Goal: Task Accomplishment & Management: Use online tool/utility

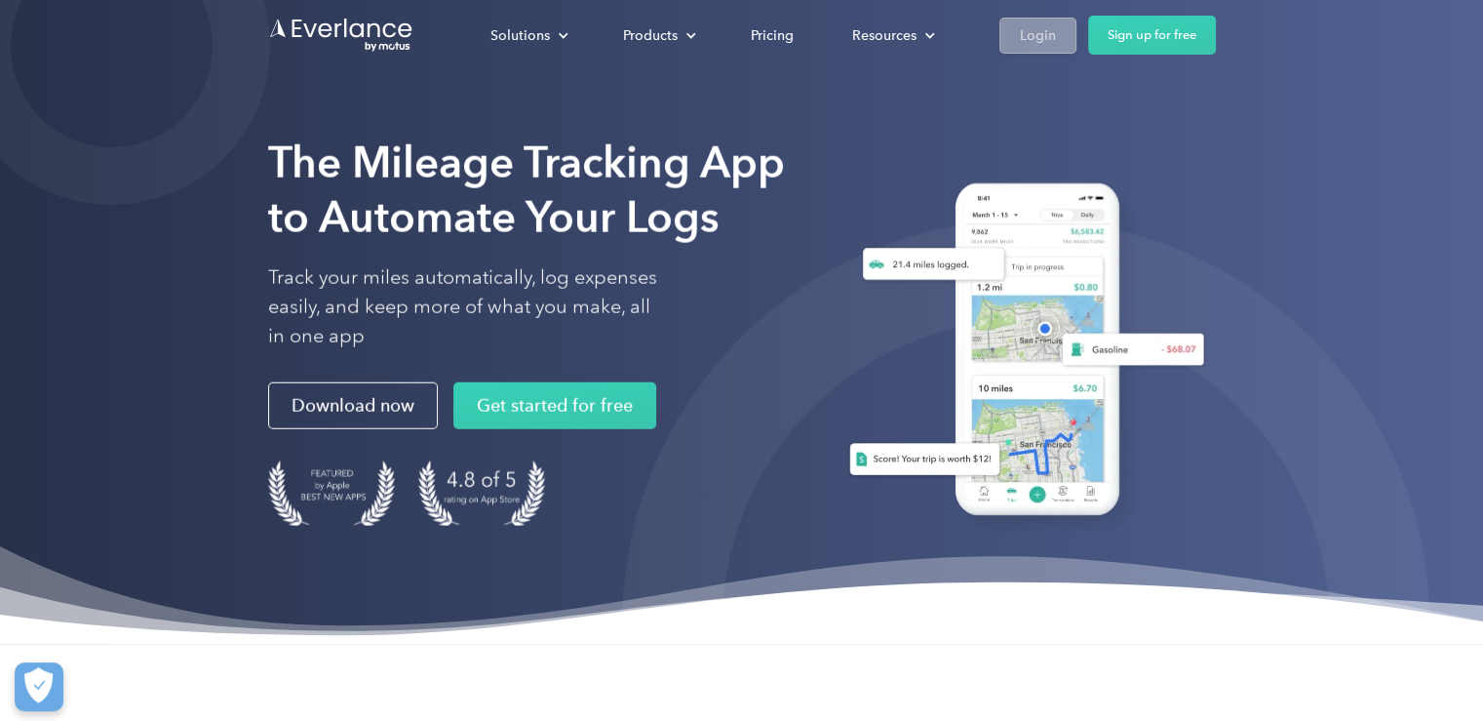
click at [1040, 31] on div "Login" at bounding box center [1038, 35] width 36 height 24
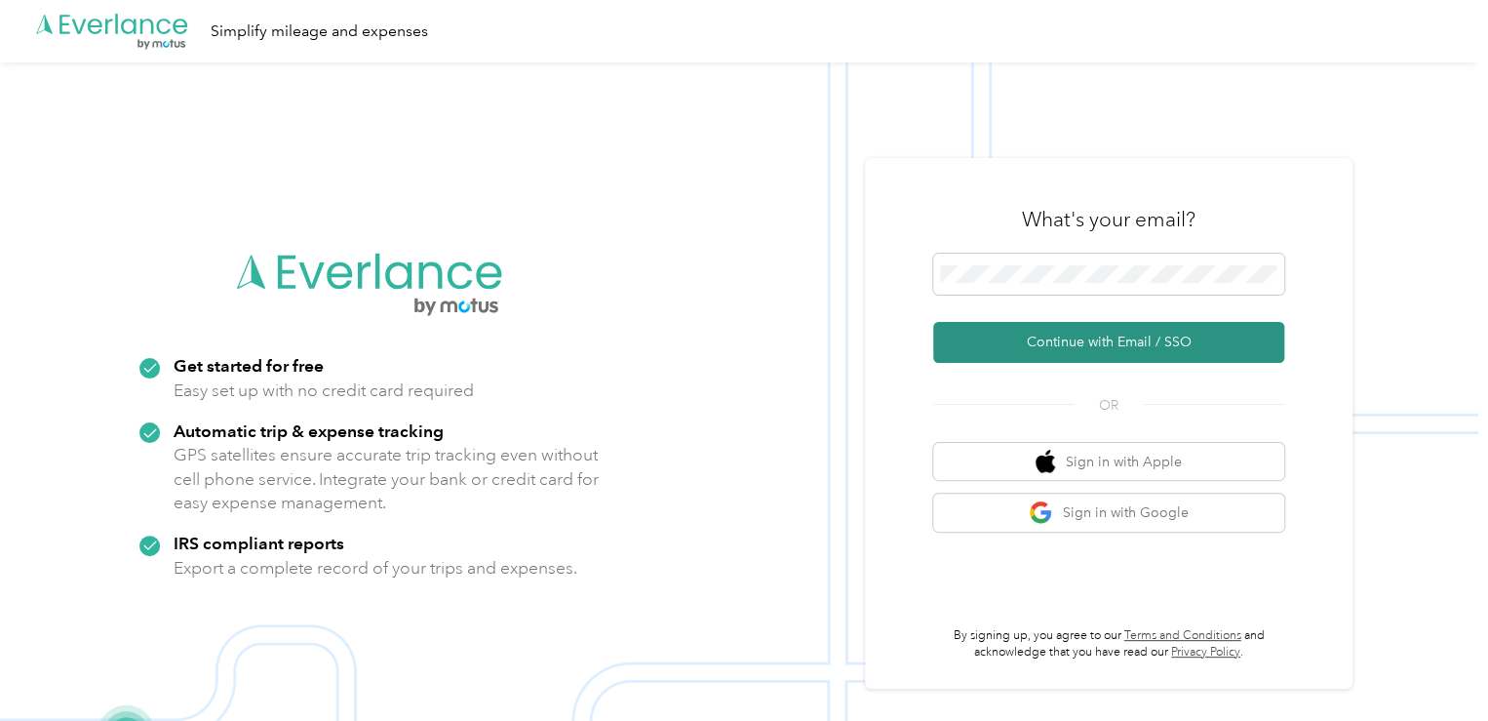
click at [1088, 354] on button "Continue with Email / SSO" at bounding box center [1108, 342] width 351 height 41
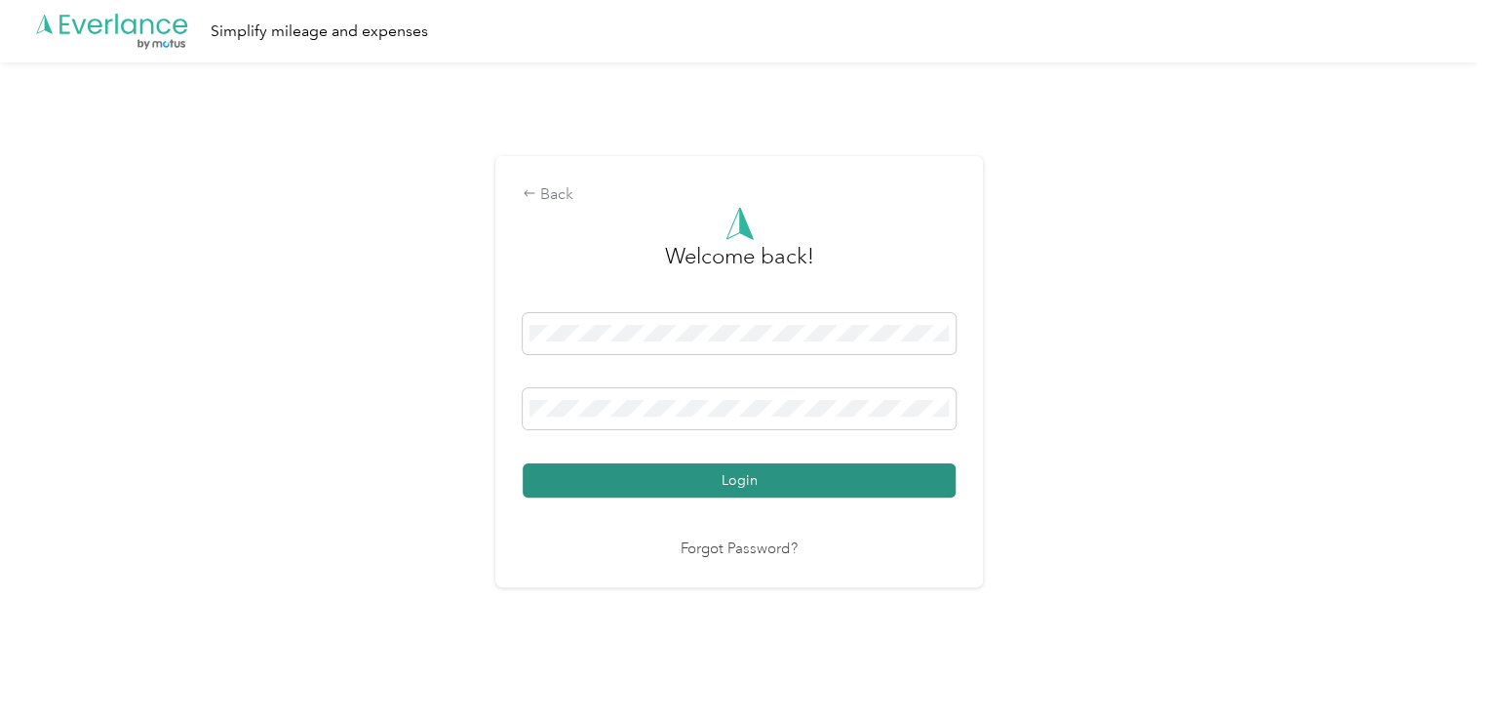
click at [683, 473] on button "Login" at bounding box center [739, 480] width 433 height 34
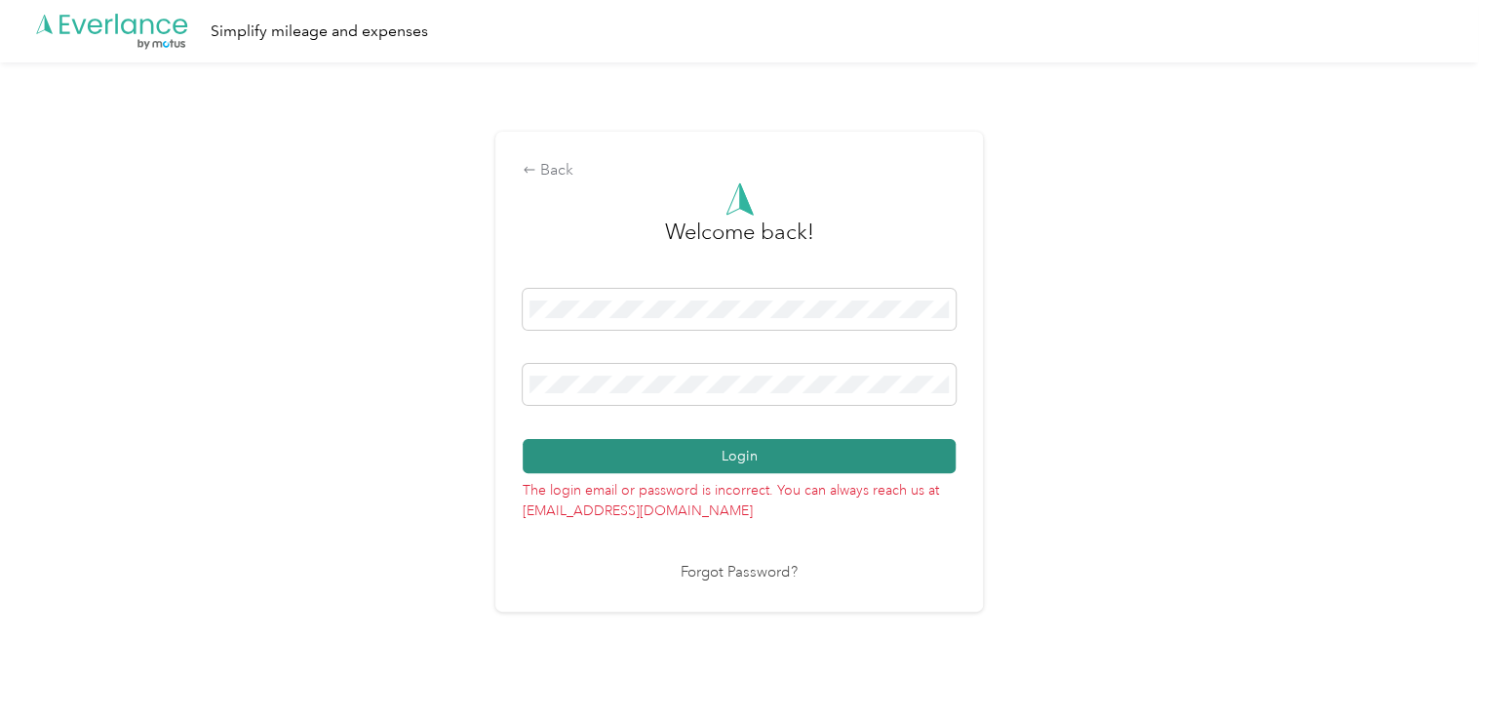
click at [683, 473] on p "The login email or password is incorrect. You can always reach us at support@ev…" at bounding box center [739, 497] width 433 height 48
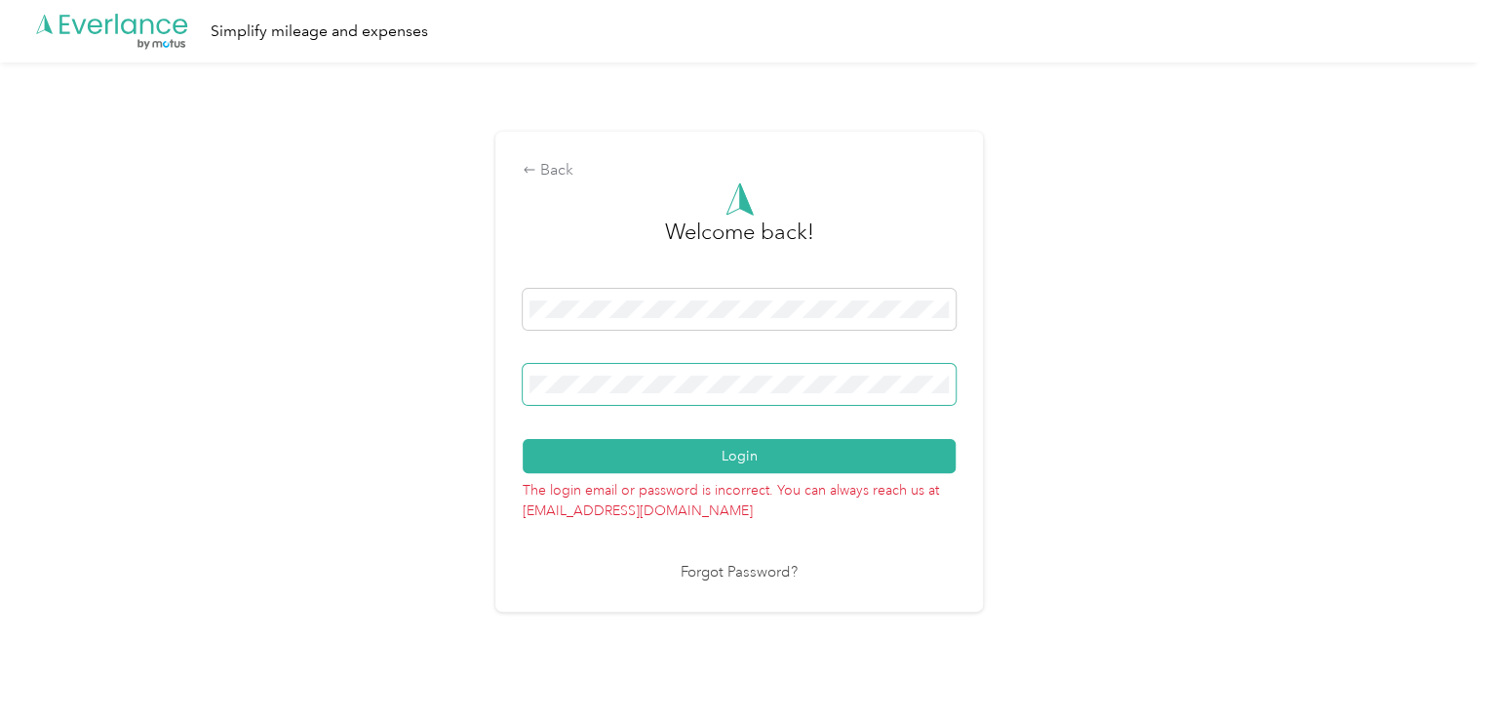
click at [667, 374] on span at bounding box center [739, 384] width 433 height 41
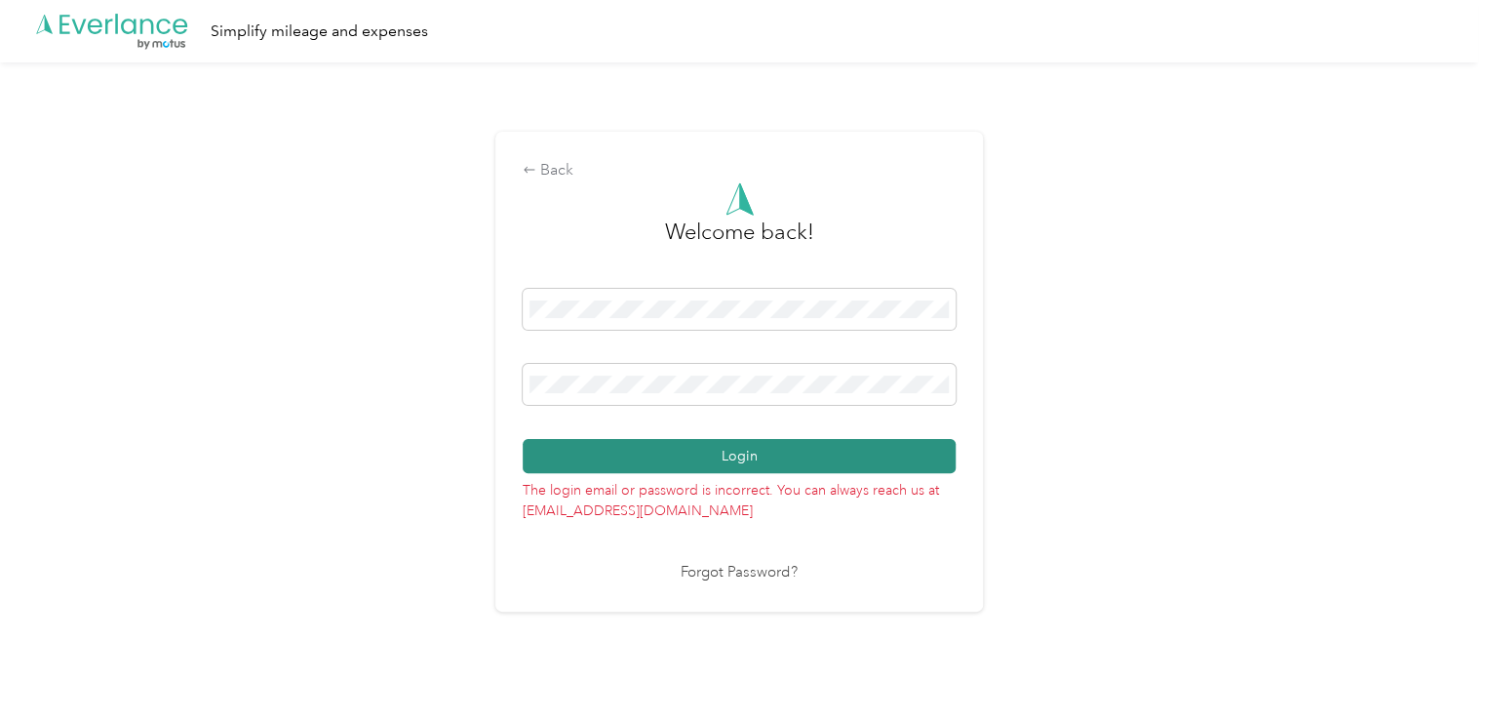
drag, startPoint x: 667, startPoint y: 374, endPoint x: 738, endPoint y: 457, distance: 110.0
click at [667, 374] on span at bounding box center [739, 384] width 433 height 41
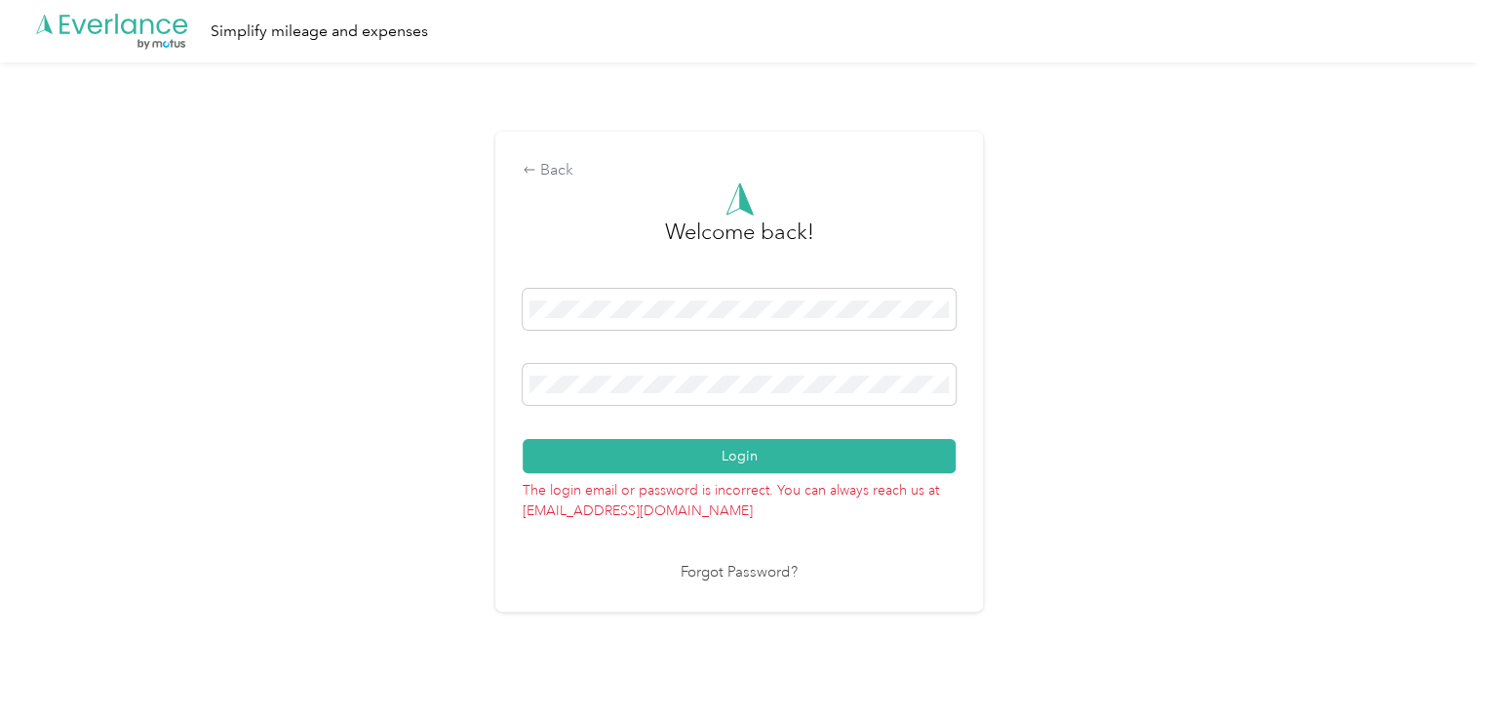
click at [728, 563] on link "Forgot Password?" at bounding box center [739, 573] width 117 height 22
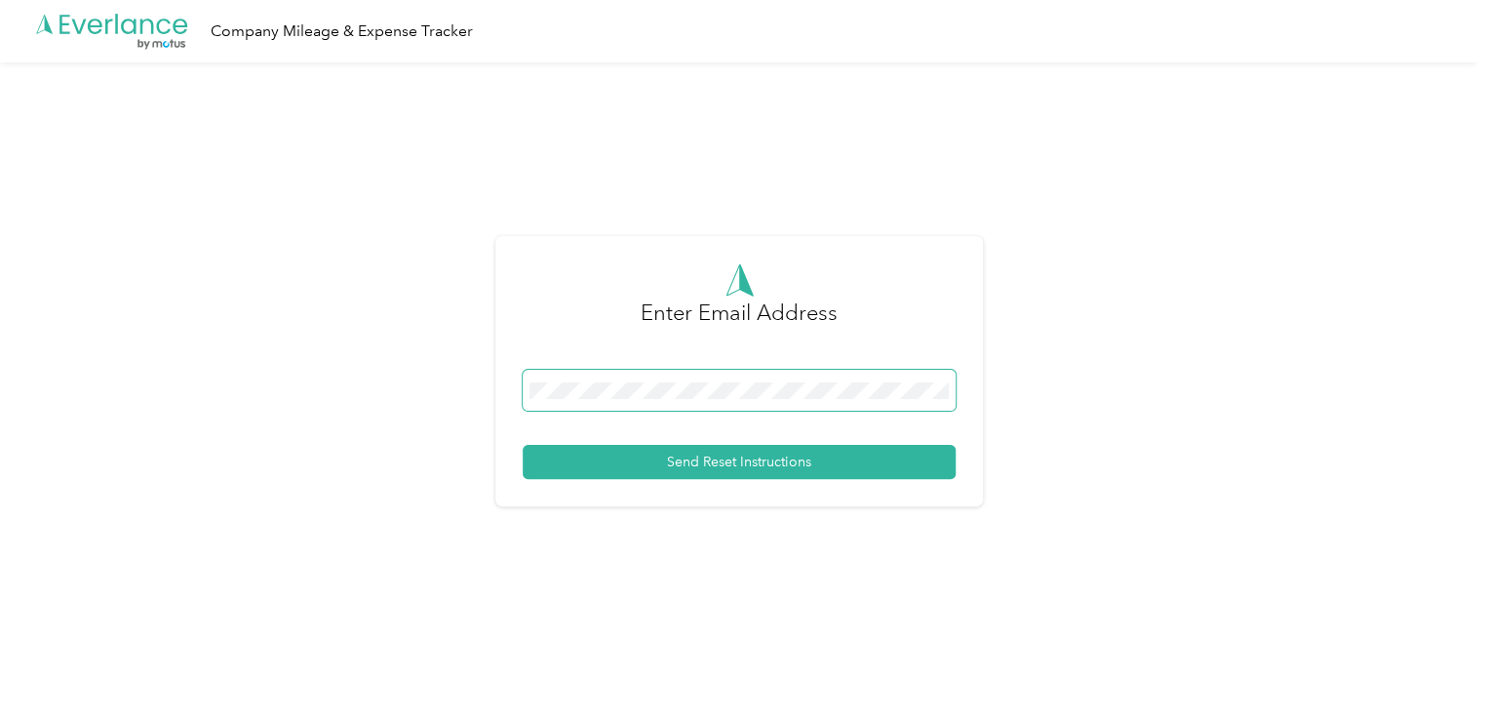
click at [571, 399] on span at bounding box center [739, 390] width 433 height 41
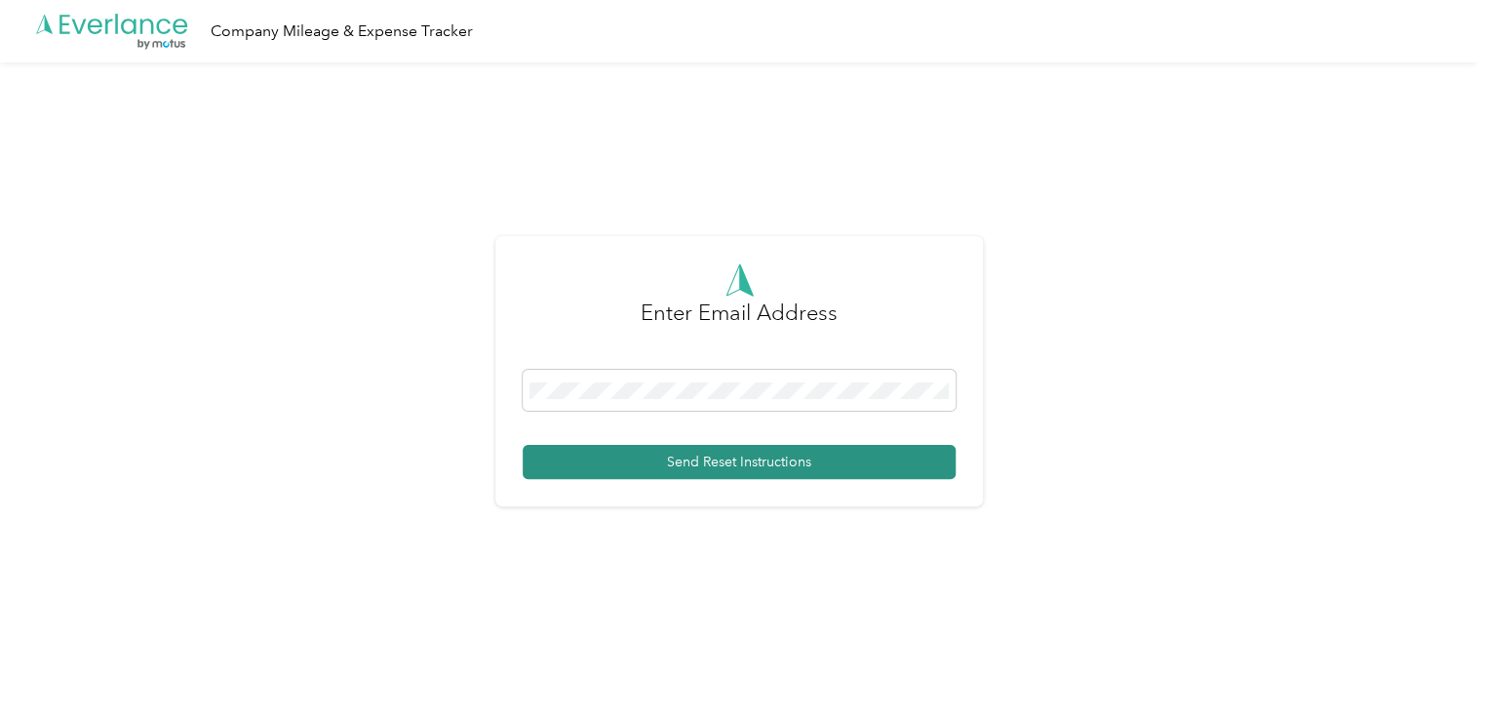
click at [675, 451] on button "Send Reset Instructions" at bounding box center [739, 462] width 433 height 34
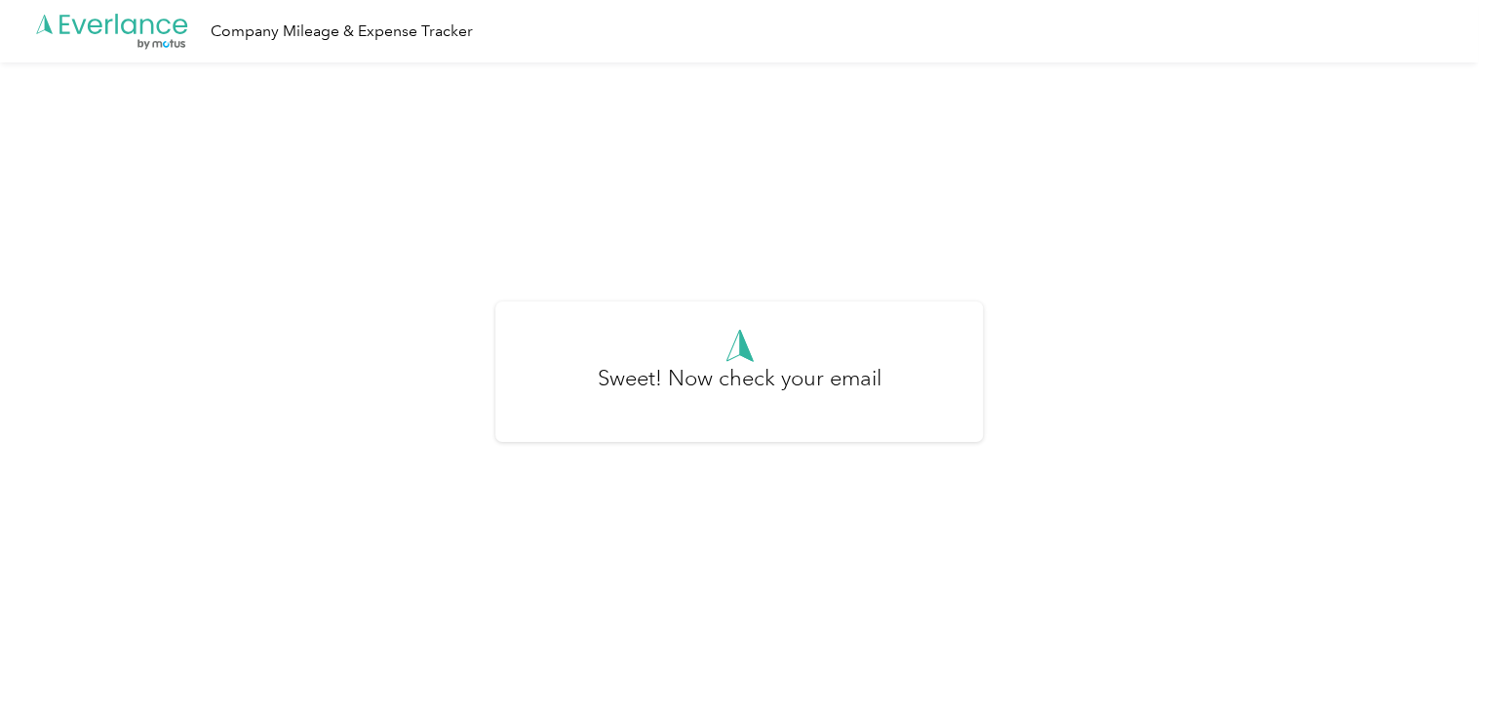
click at [121, 16] on icon ".cls-1 { fill: #00adee; } .cls-2 { fill: #fff; } .cls-3 { fill: #707372; } .cls…" at bounding box center [112, 32] width 156 height 40
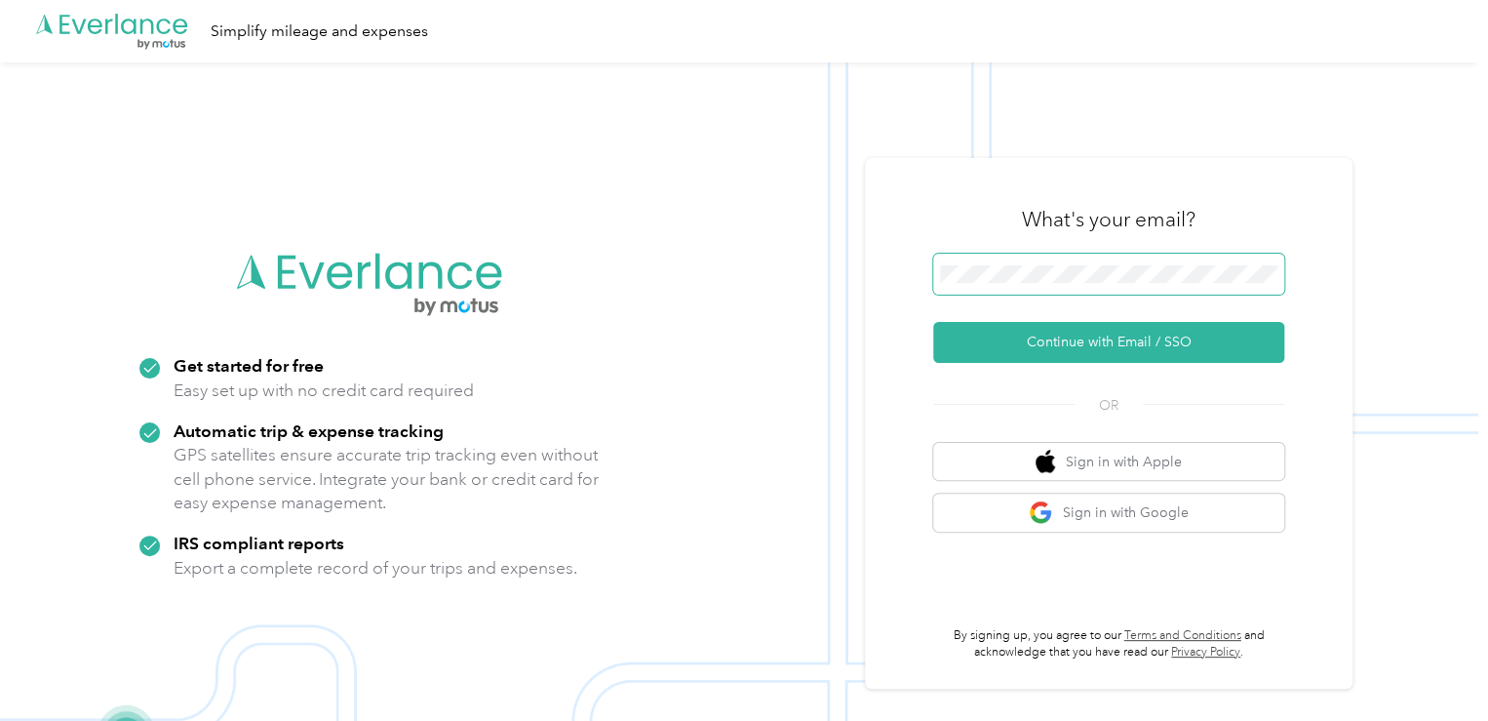
drag, startPoint x: 1013, startPoint y: 254, endPoint x: 999, endPoint y: 261, distance: 16.6
click at [999, 261] on span at bounding box center [1108, 274] width 351 height 41
click at [1070, 331] on button "Continue with Email / SSO" at bounding box center [1108, 342] width 351 height 41
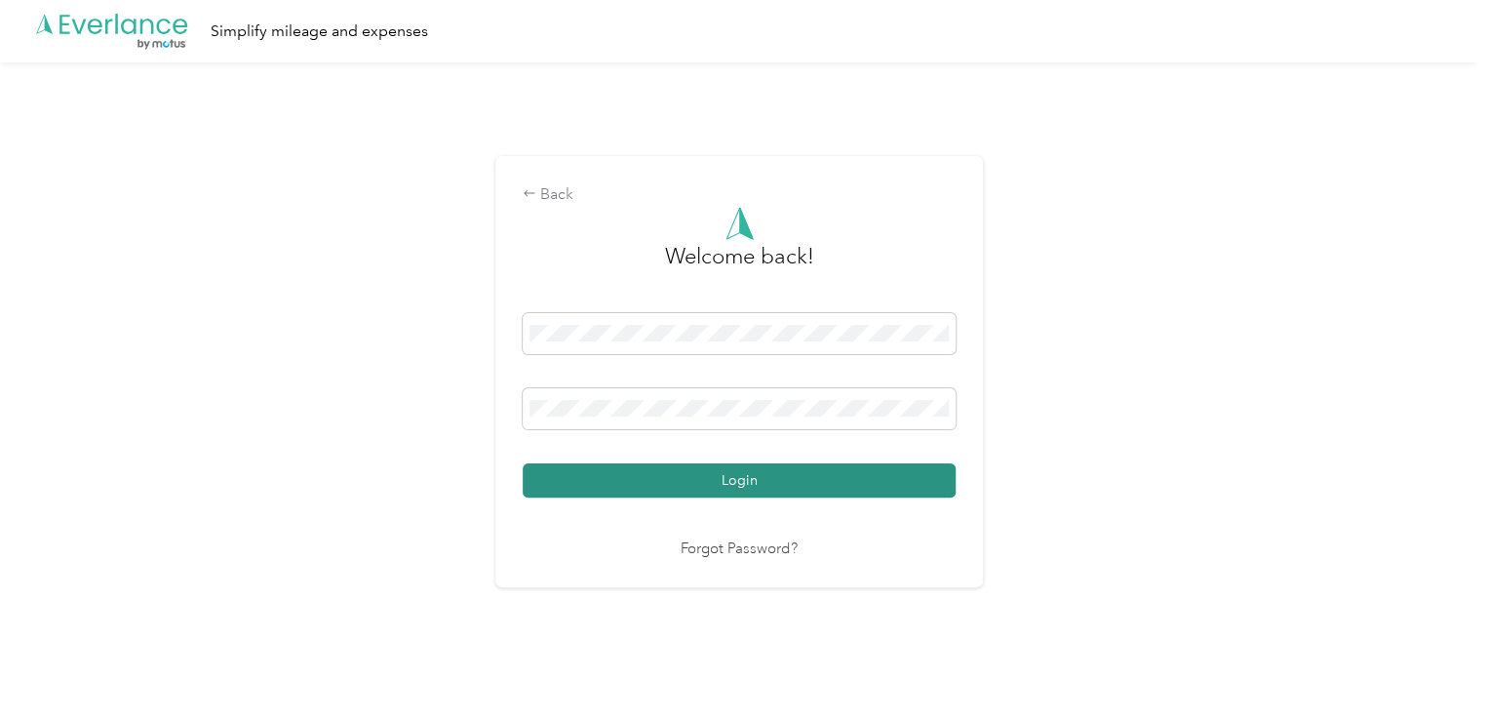
click at [570, 483] on button "Login" at bounding box center [739, 480] width 433 height 34
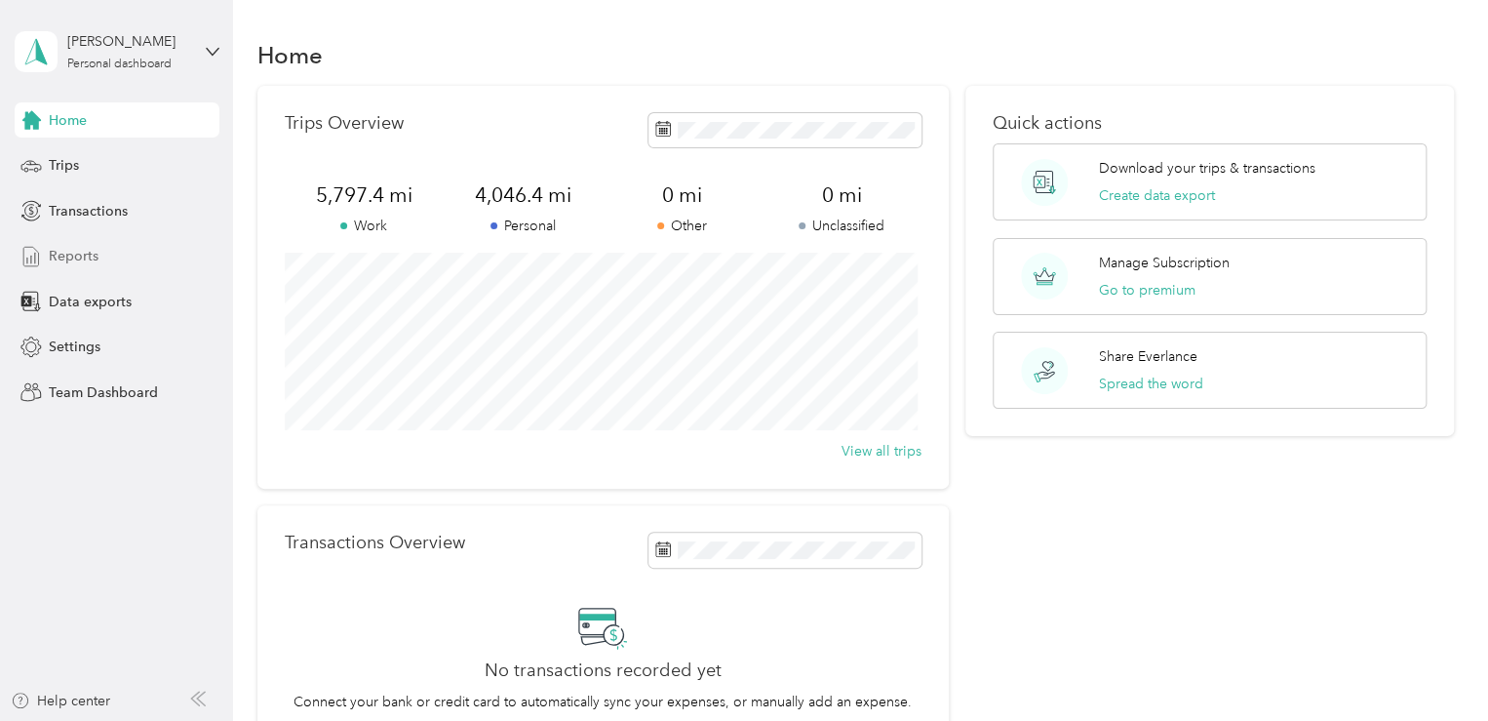
click at [61, 262] on span "Reports" at bounding box center [74, 256] width 50 height 20
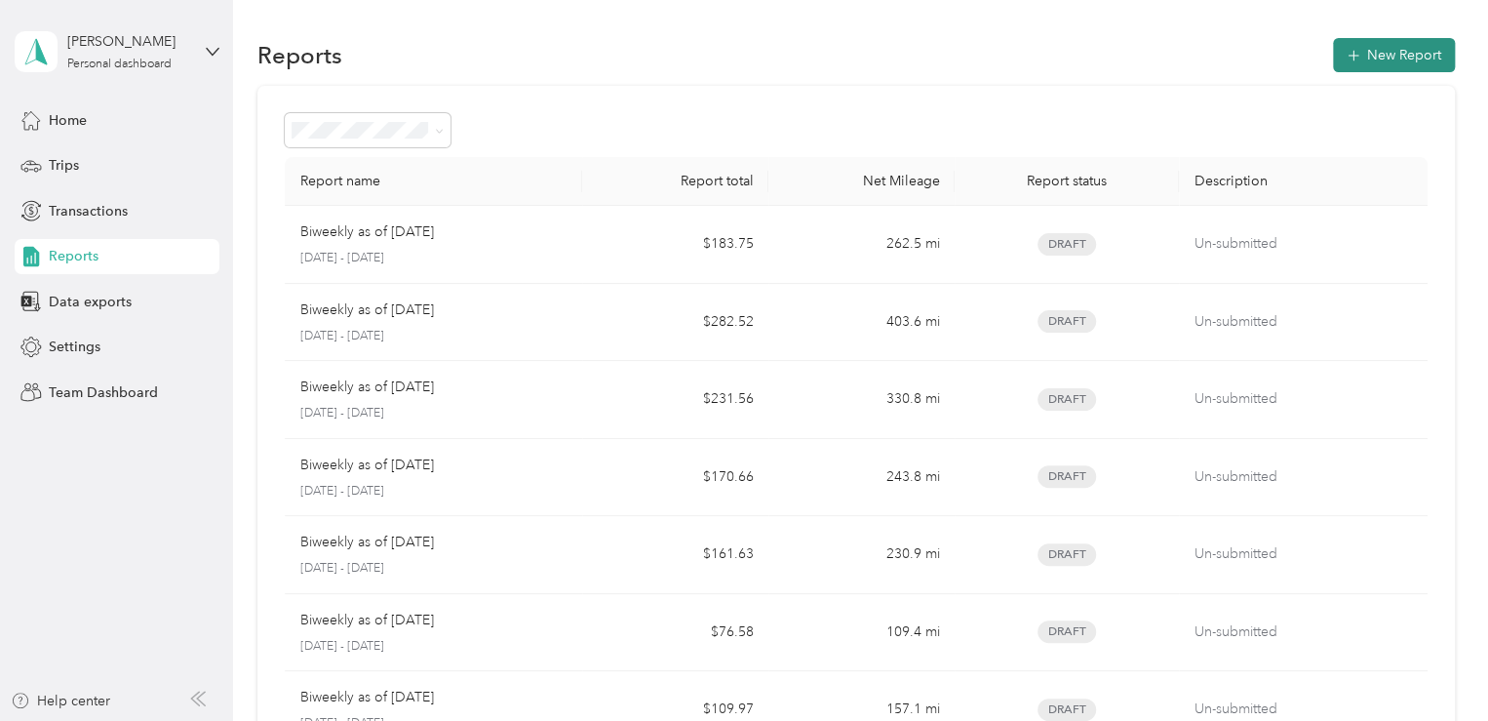
click at [1385, 48] on button "New Report" at bounding box center [1394, 55] width 122 height 34
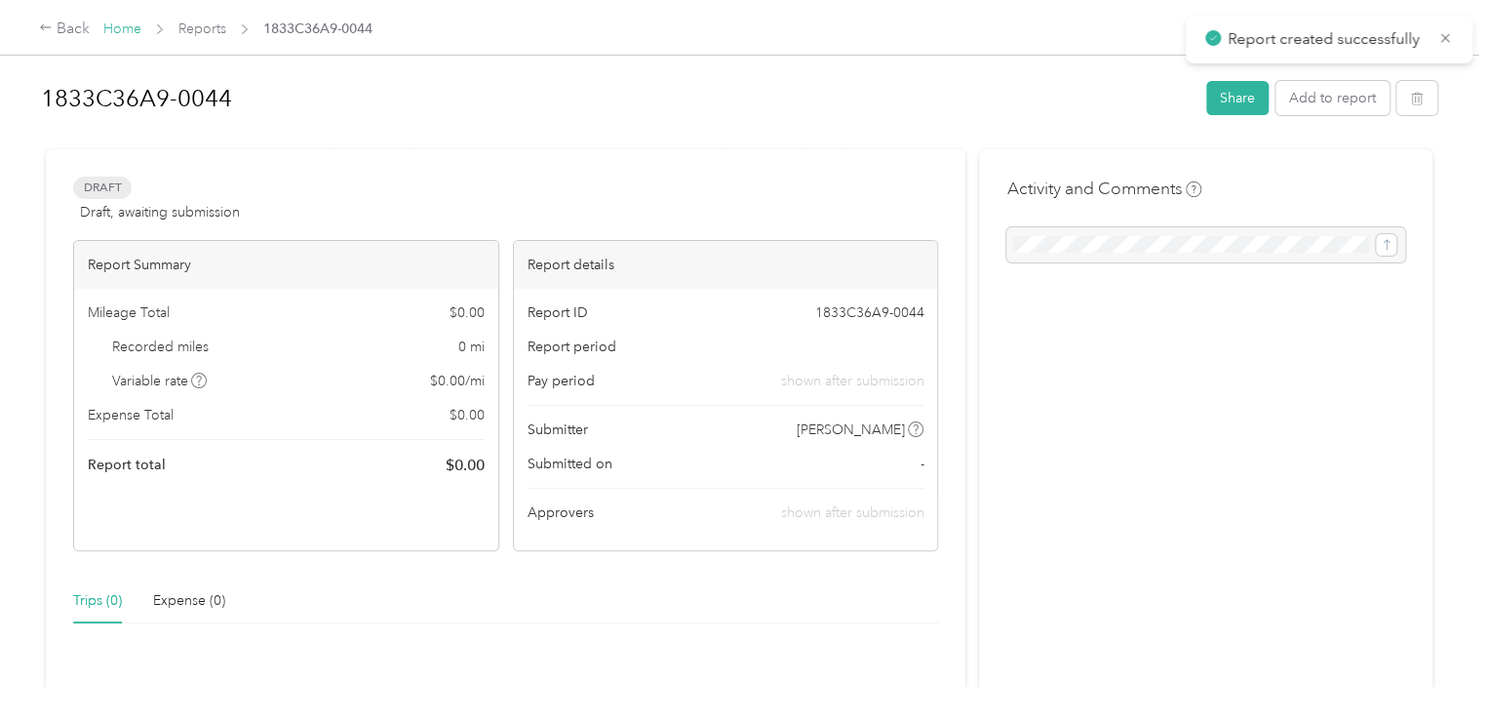
click at [138, 34] on link "Home" at bounding box center [122, 28] width 38 height 17
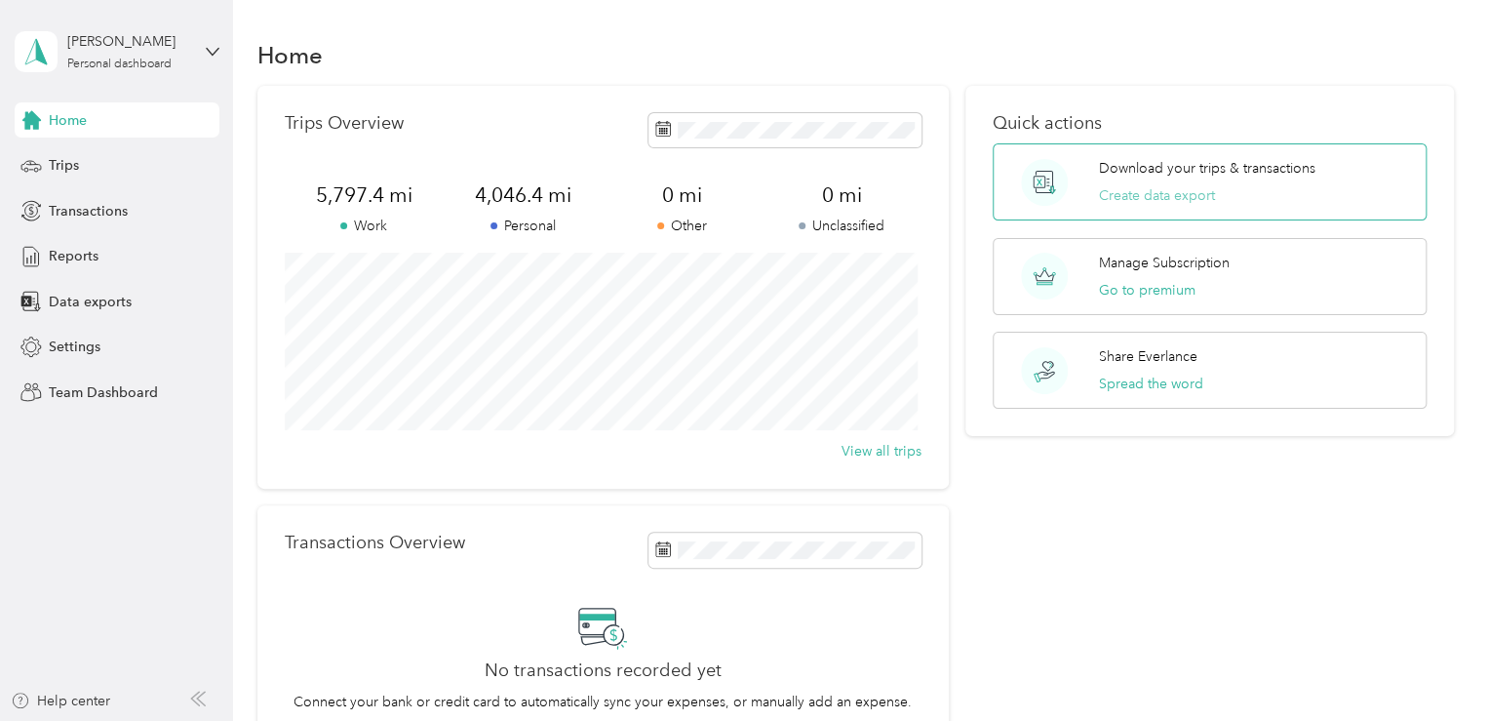
click at [1152, 199] on button "Create data export" at bounding box center [1157, 195] width 116 height 20
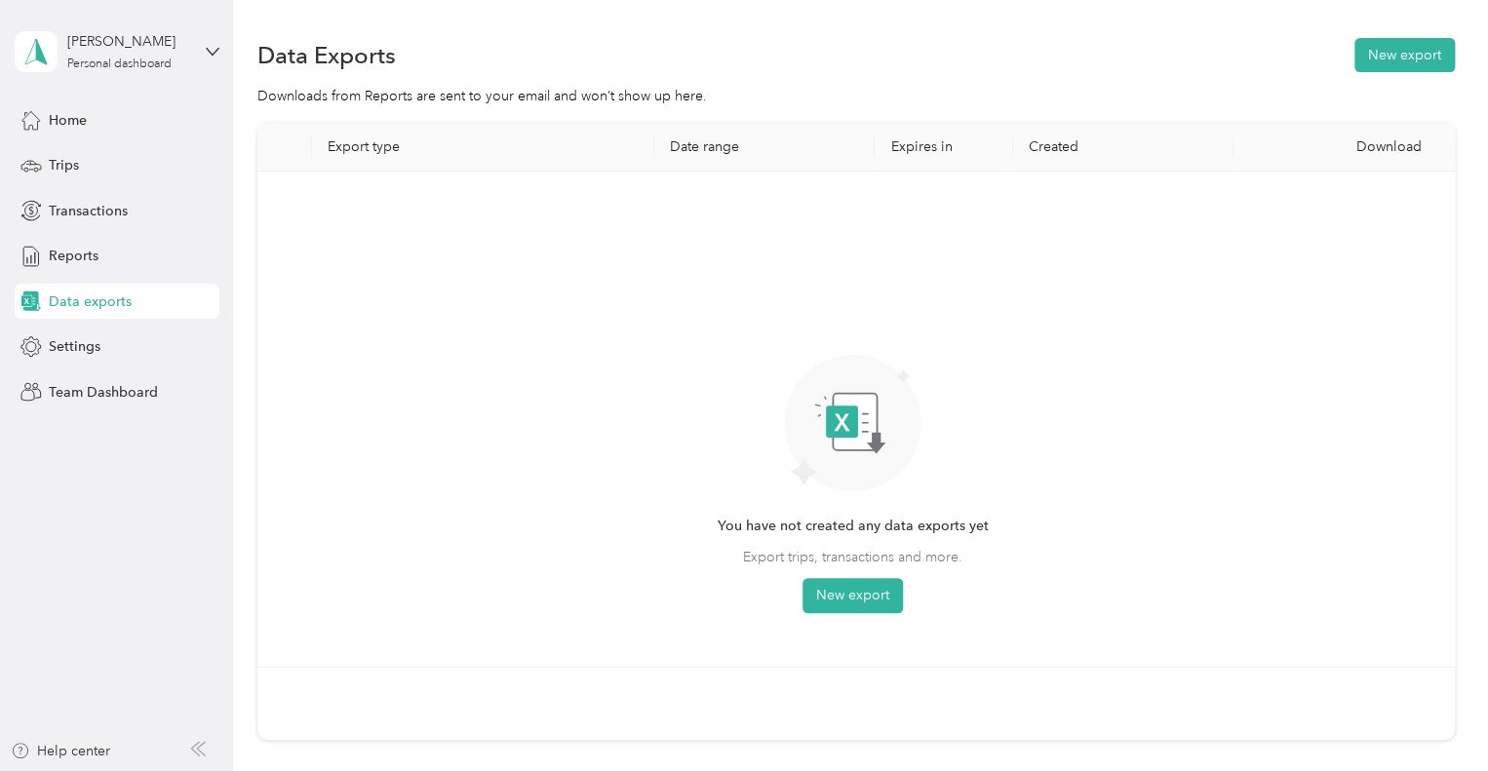
click at [850, 578] on button "New export" at bounding box center [853, 595] width 100 height 35
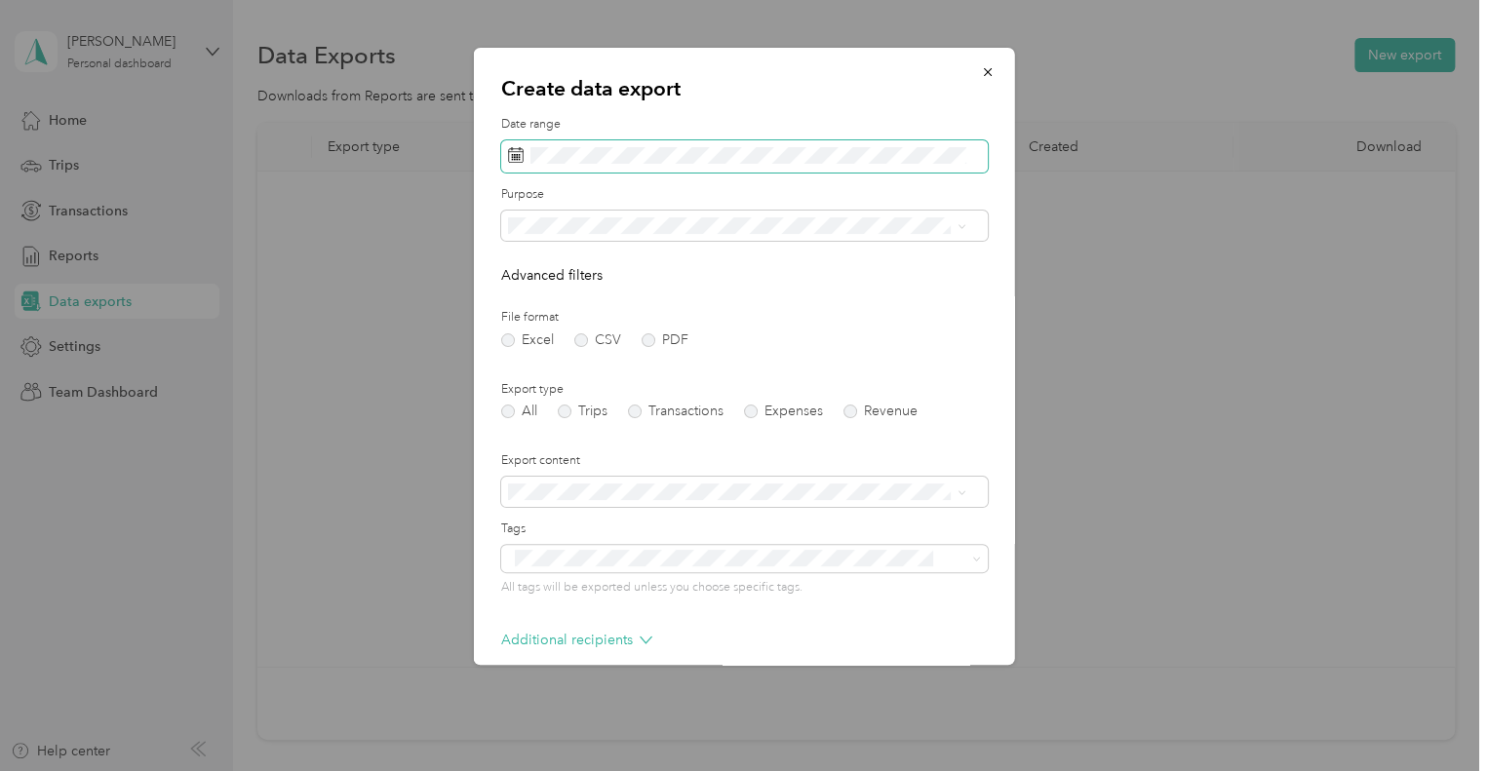
click at [516, 159] on rect at bounding box center [517, 159] width 2 height 2
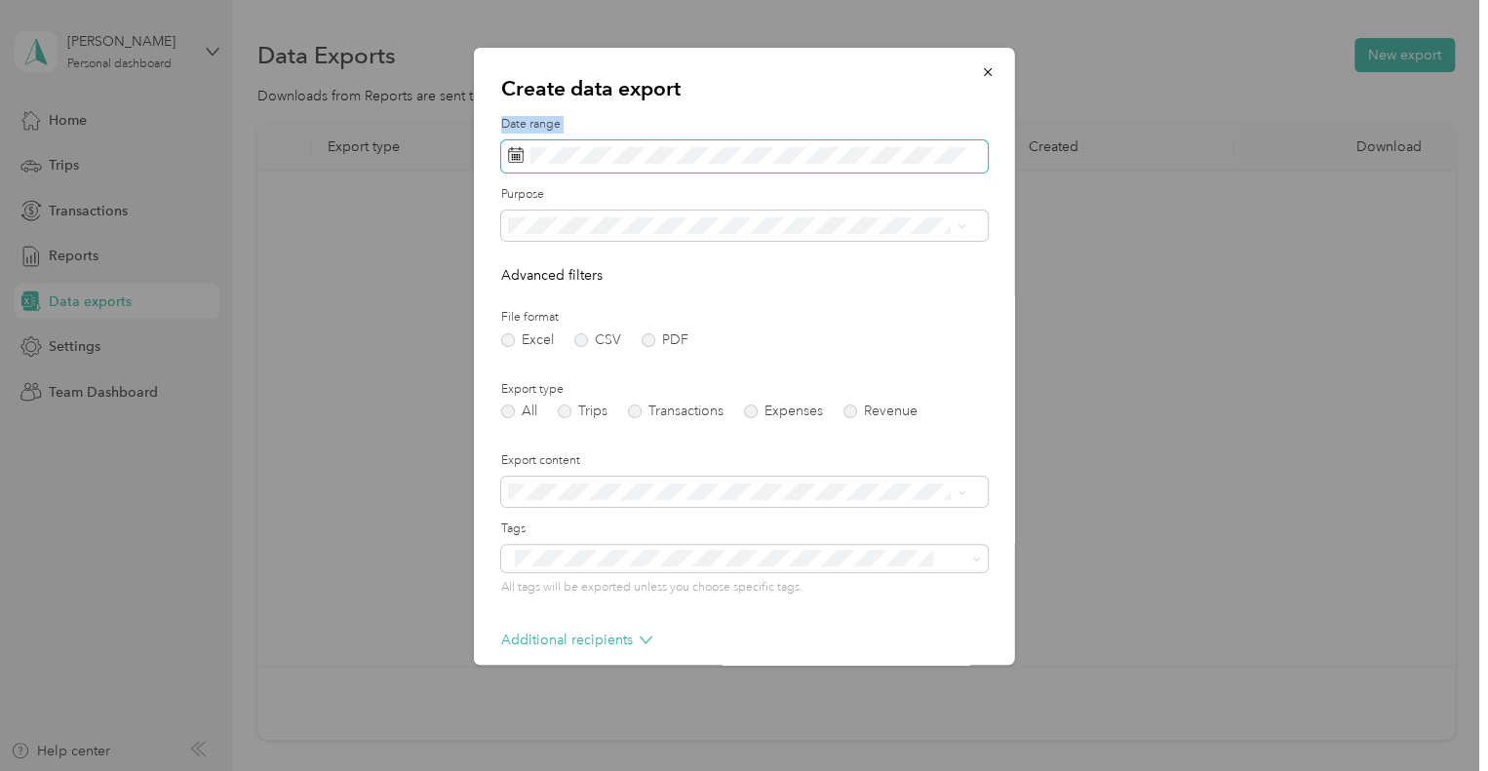
click at [520, 155] on icon at bounding box center [516, 155] width 16 height 16
drag, startPoint x: 520, startPoint y: 155, endPoint x: 532, endPoint y: 136, distance: 23.3
click at [532, 136] on div "Date range" at bounding box center [744, 144] width 487 height 57
drag, startPoint x: 752, startPoint y: 143, endPoint x: 456, endPoint y: 141, distance: 295.5
click at [456, 720] on div "Create data export Date range Purpose Advanced filters File format Excel CSV PD…" at bounding box center [739, 771] width 1478 height 0
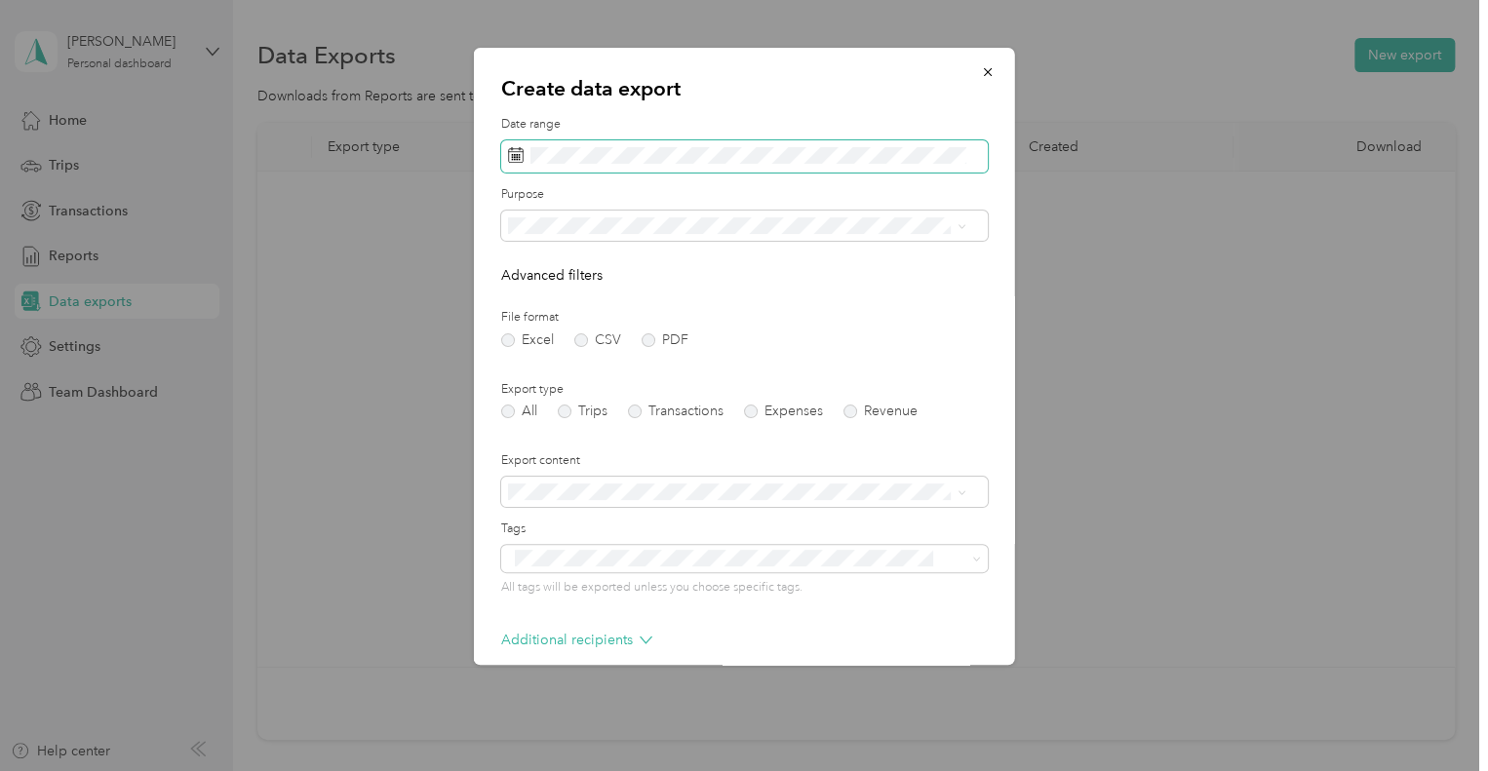
click at [506, 149] on span at bounding box center [744, 156] width 487 height 33
click at [514, 155] on icon at bounding box center [516, 155] width 16 height 16
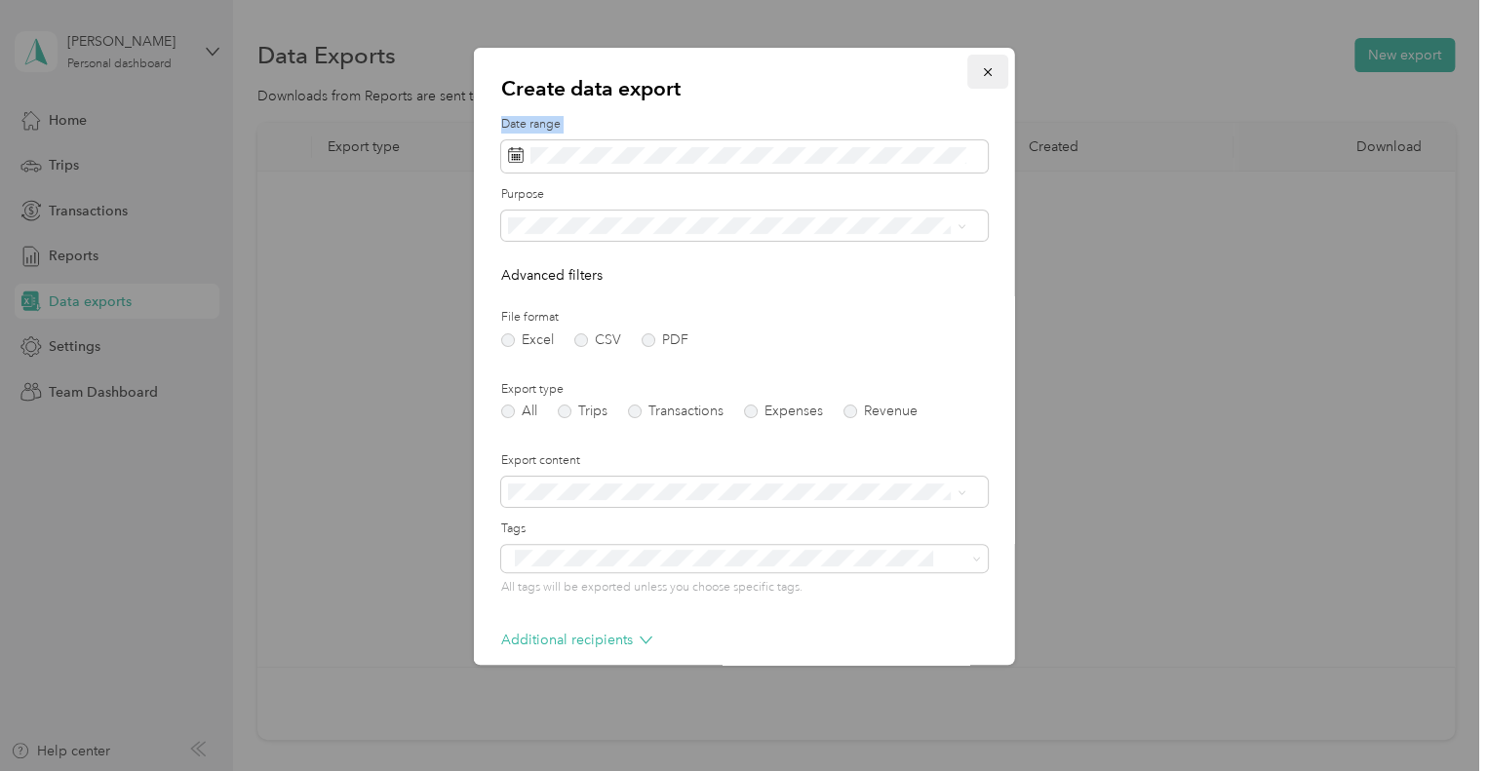
click at [979, 80] on button "button" at bounding box center [987, 72] width 41 height 34
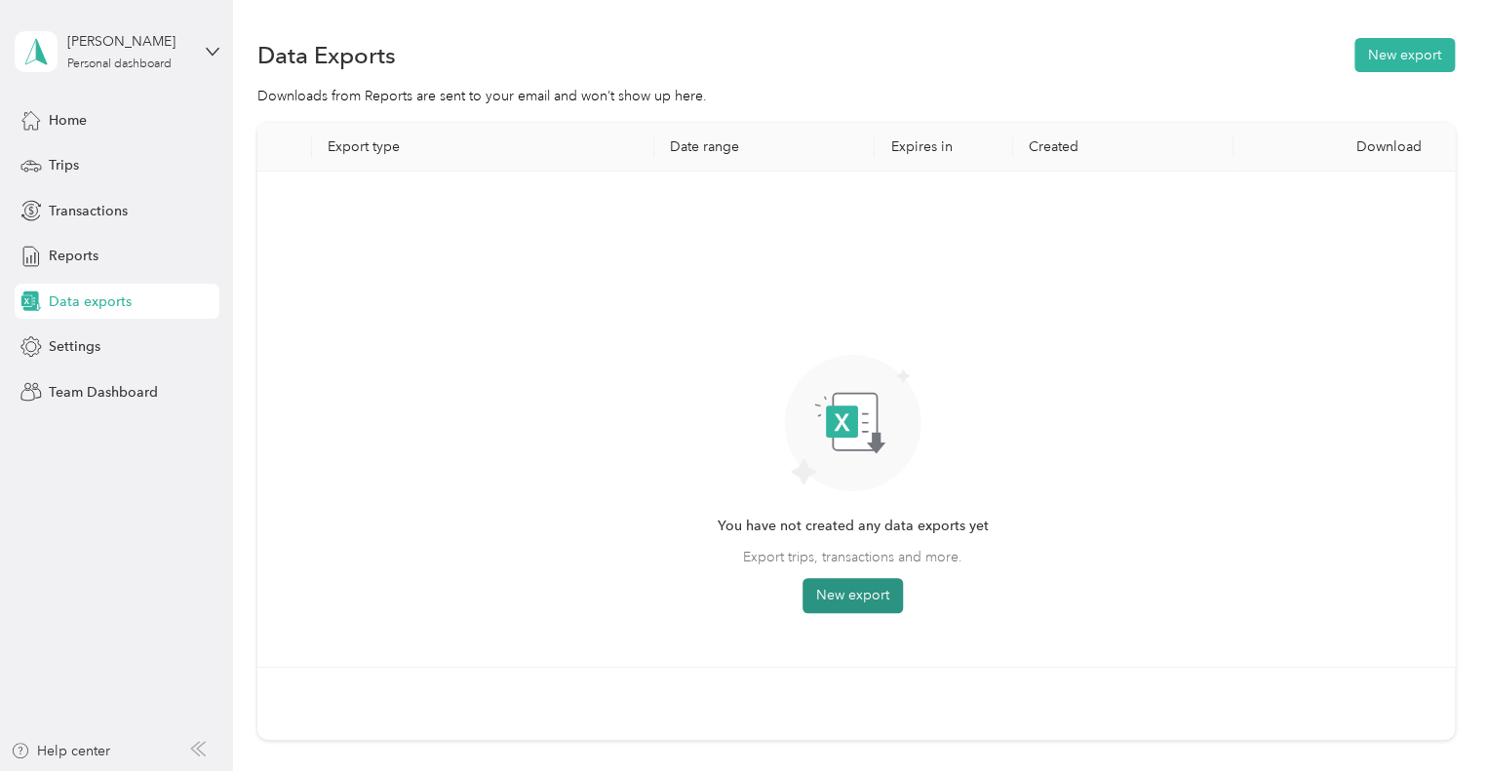
click at [845, 596] on button "New export" at bounding box center [853, 595] width 100 height 35
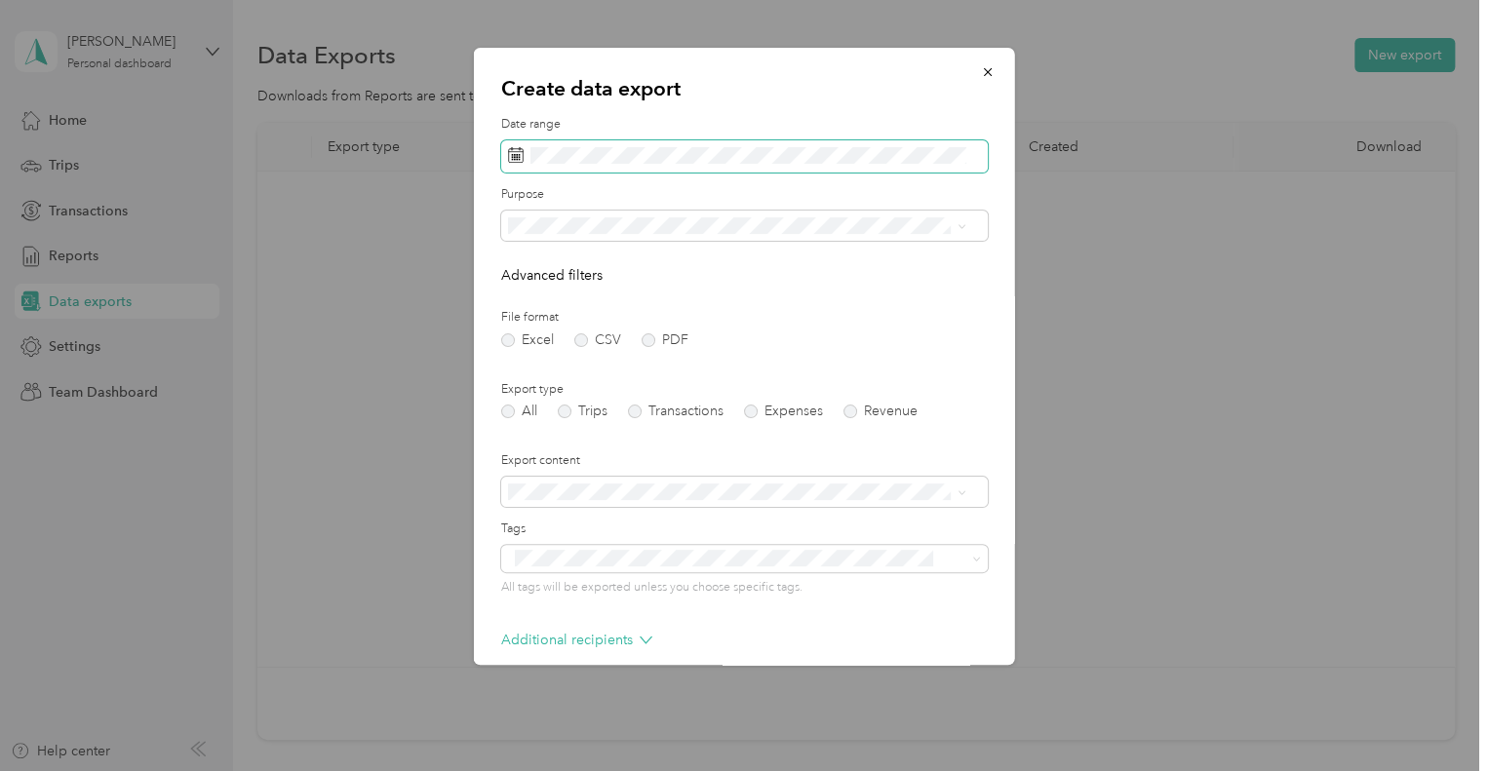
click at [516, 155] on icon at bounding box center [516, 155] width 16 height 16
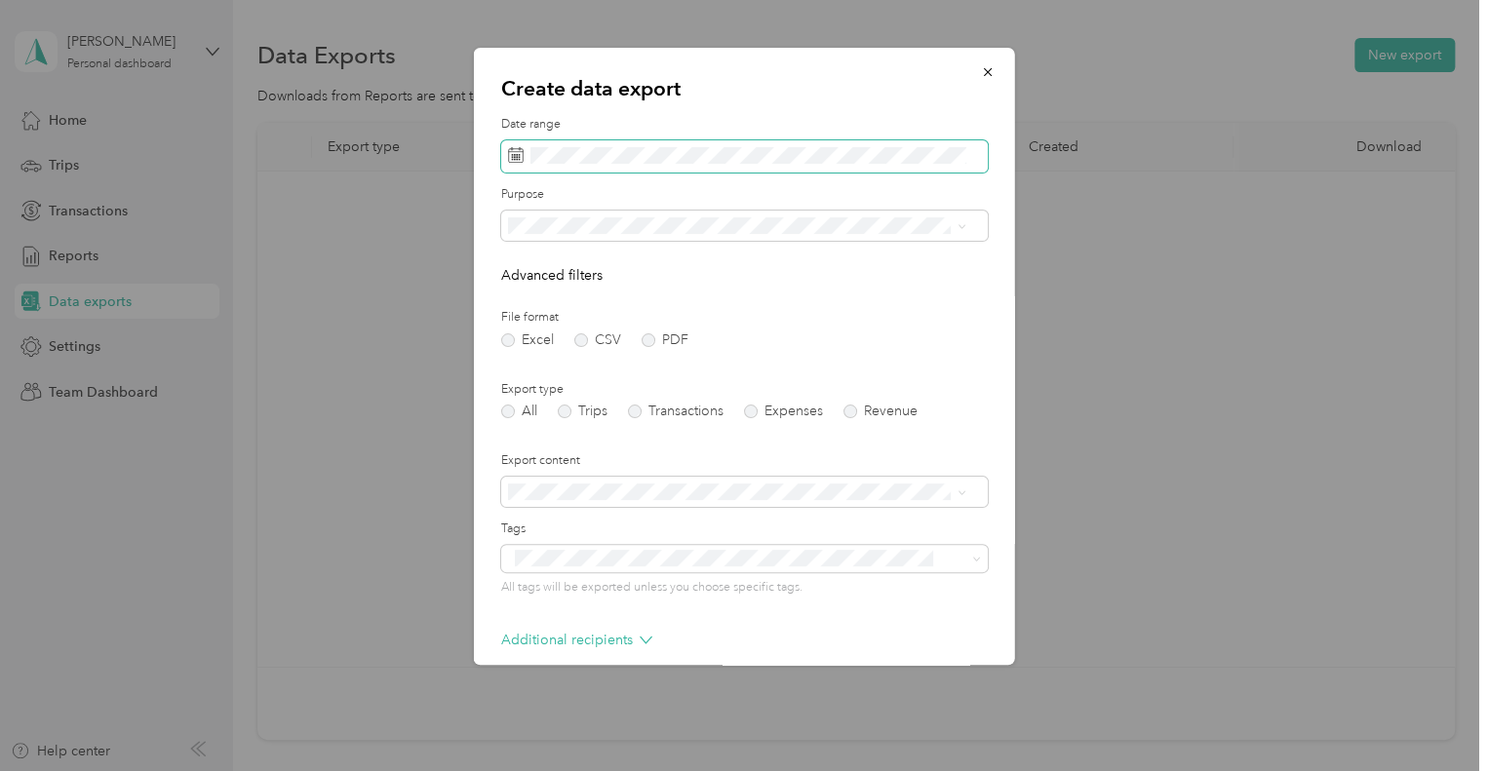
click at [367, 720] on div "Create data export Date range Purpose Advanced filters File format Excel CSV PD…" at bounding box center [739, 771] width 1478 height 0
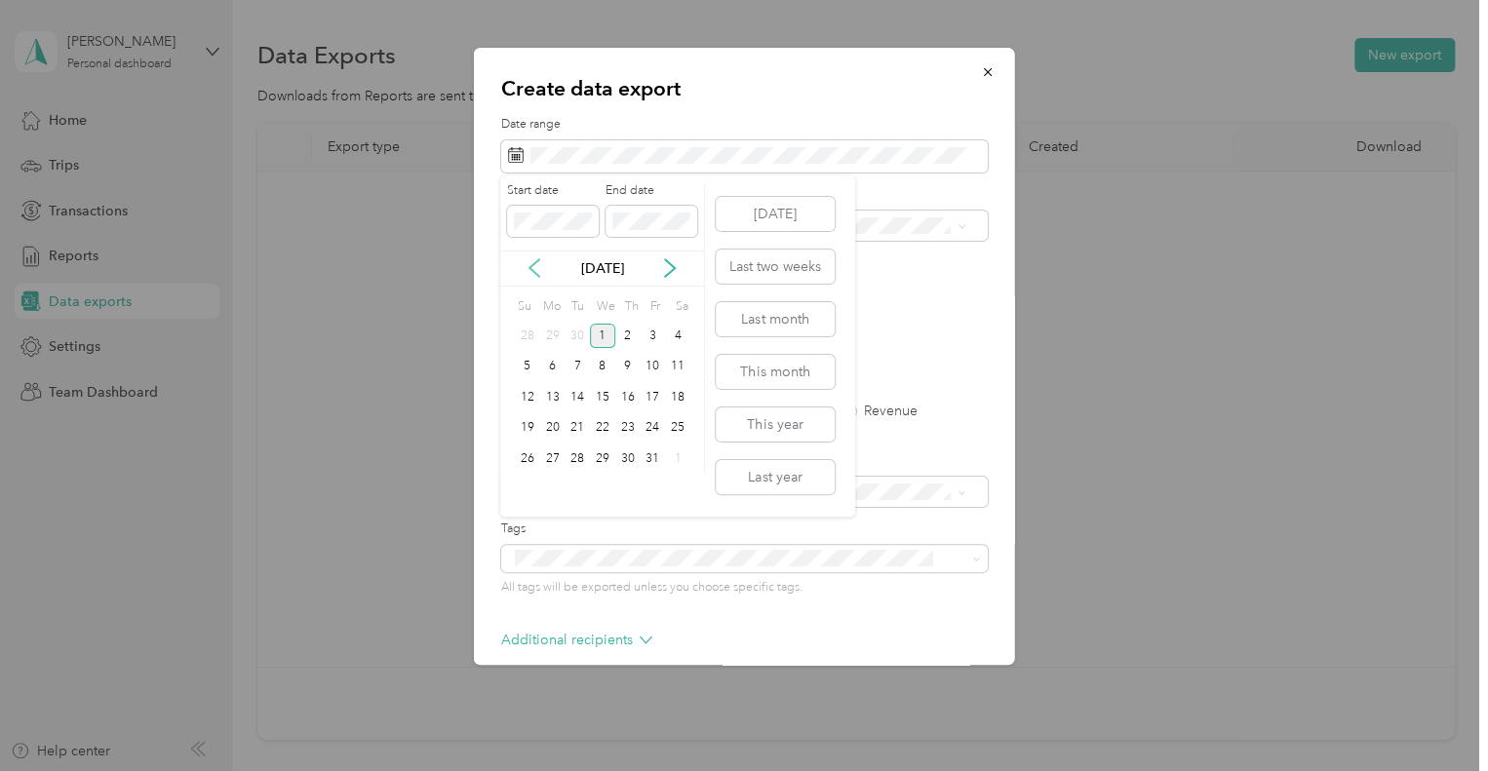
click at [531, 269] on icon at bounding box center [535, 268] width 10 height 18
click at [551, 338] on div "1" at bounding box center [552, 336] width 25 height 24
click at [602, 268] on p "Sep 2025" at bounding box center [603, 268] width 82 height 20
click at [671, 262] on icon at bounding box center [670, 268] width 20 height 20
click at [651, 455] on div "31" at bounding box center [652, 459] width 25 height 24
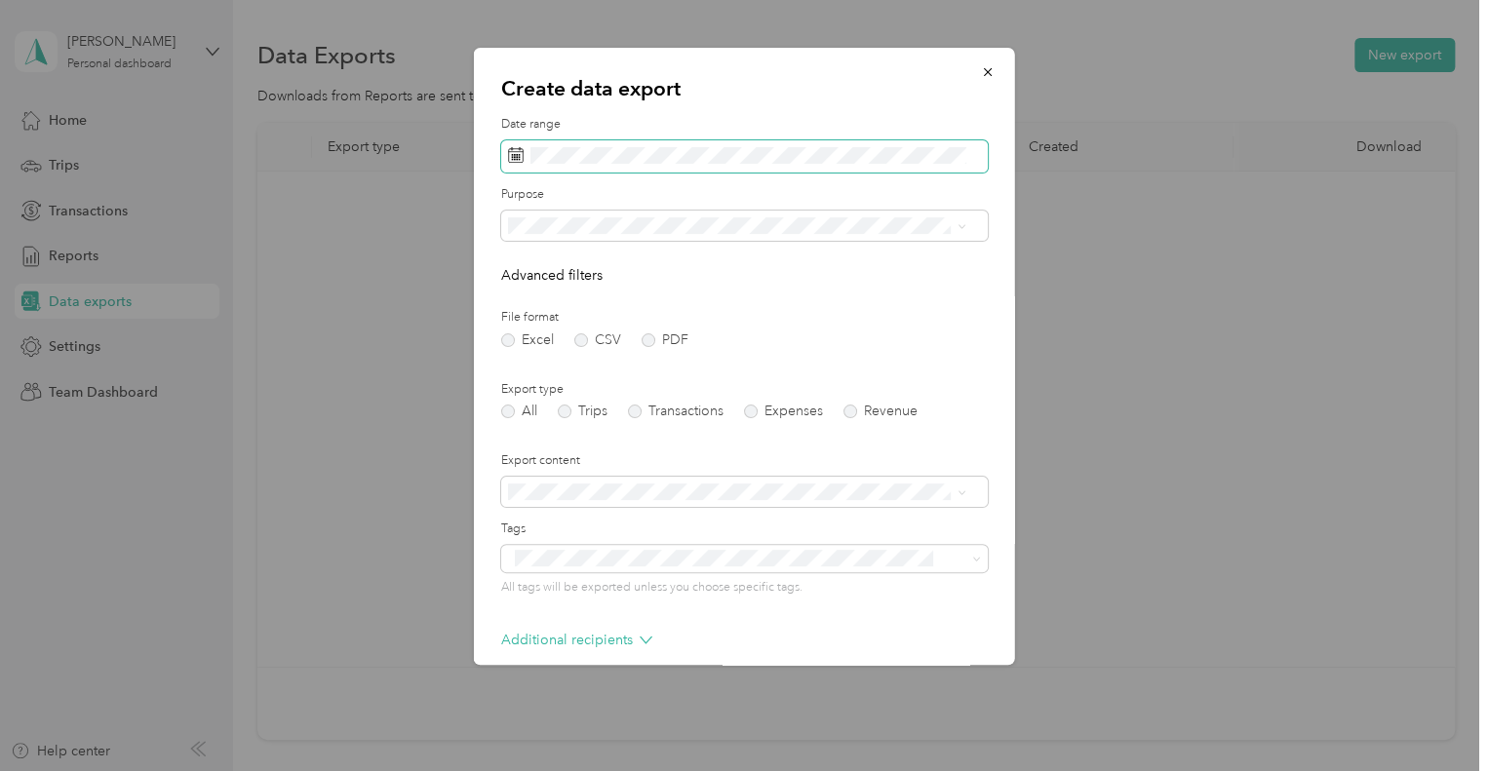
click at [520, 159] on icon at bounding box center [516, 155] width 16 height 16
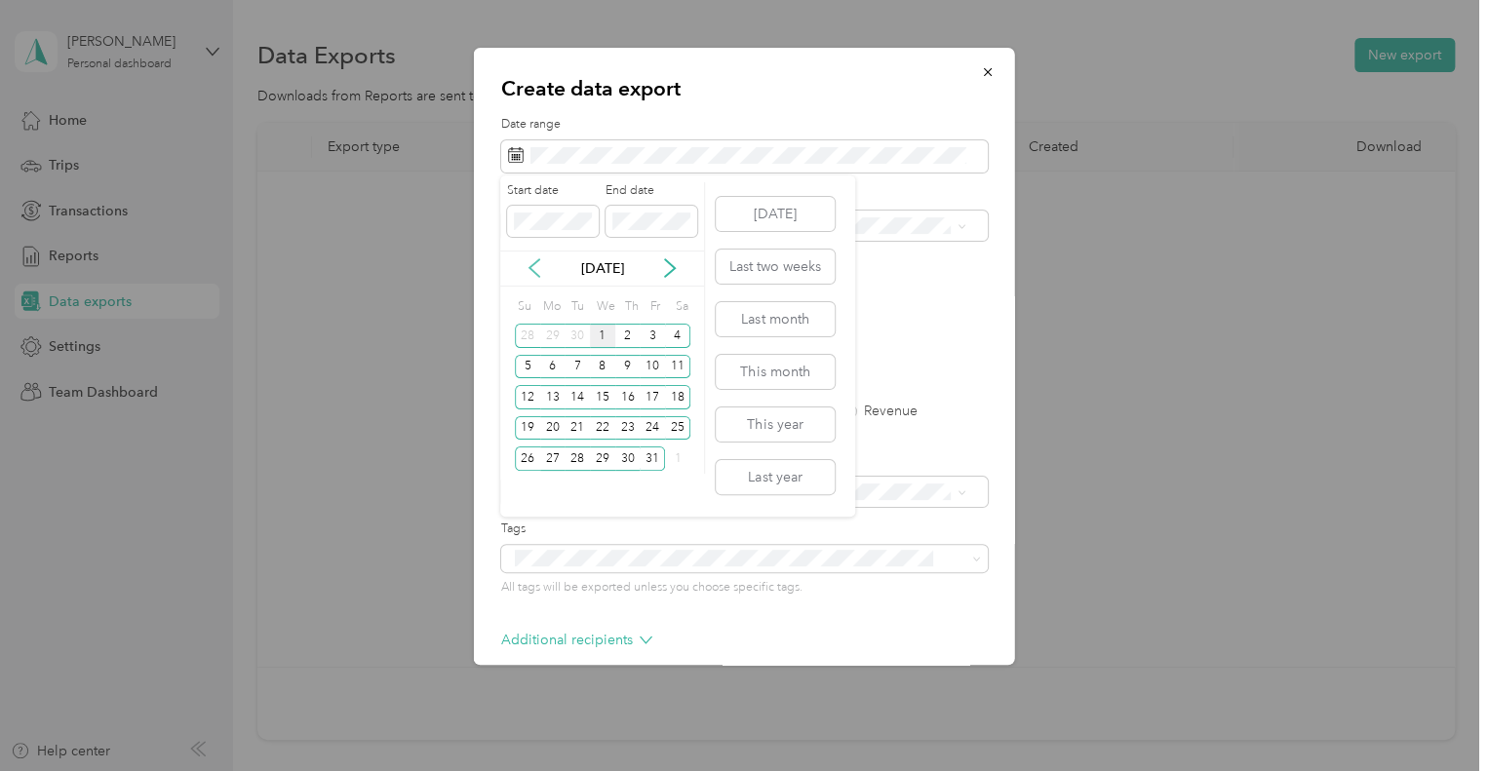
click at [531, 271] on icon at bounding box center [535, 268] width 20 height 20
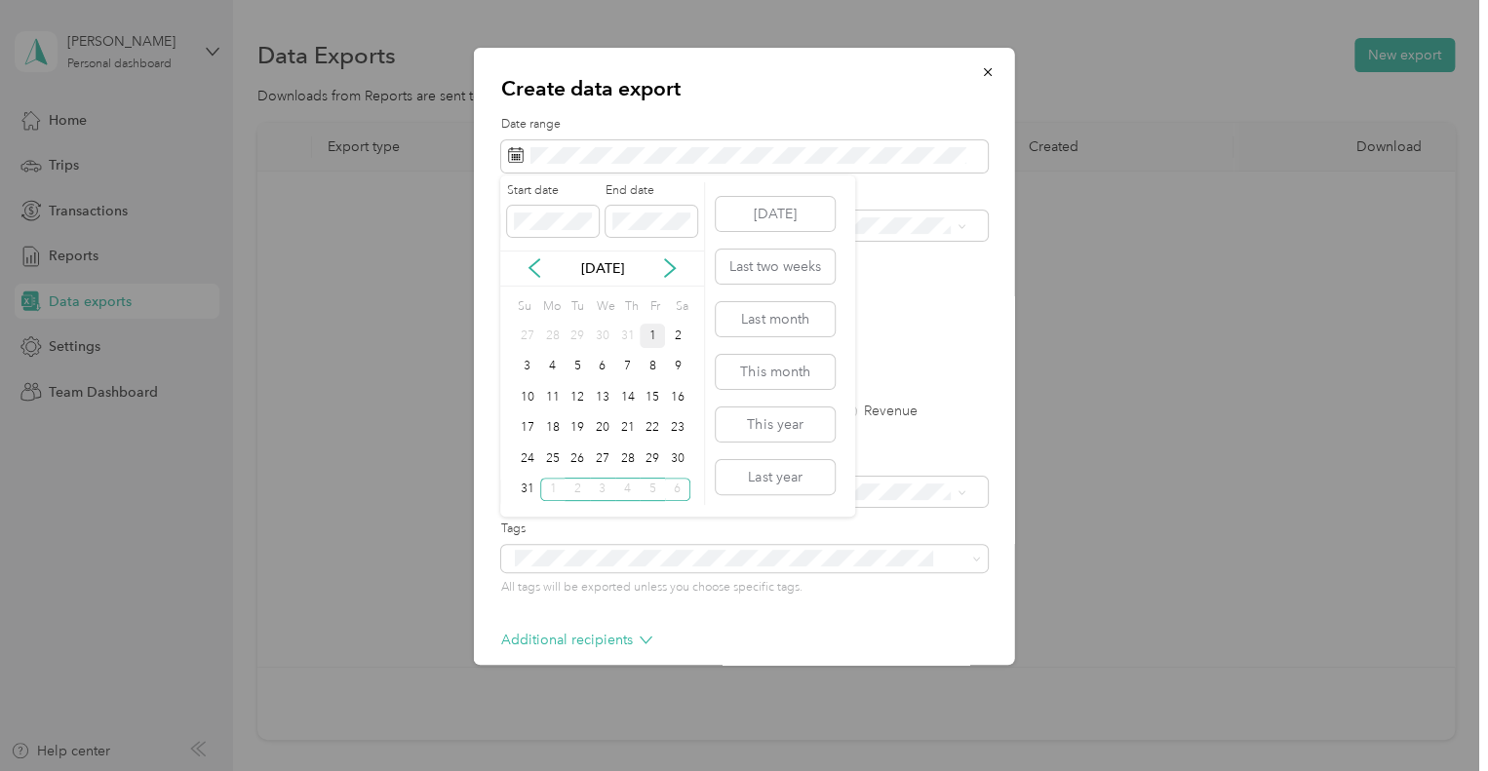
click at [653, 334] on div "1" at bounding box center [652, 336] width 25 height 24
click at [589, 267] on p "Aug 2025" at bounding box center [603, 268] width 82 height 20
click at [671, 264] on icon at bounding box center [670, 268] width 10 height 18
click at [581, 451] on div "30" at bounding box center [577, 459] width 25 height 24
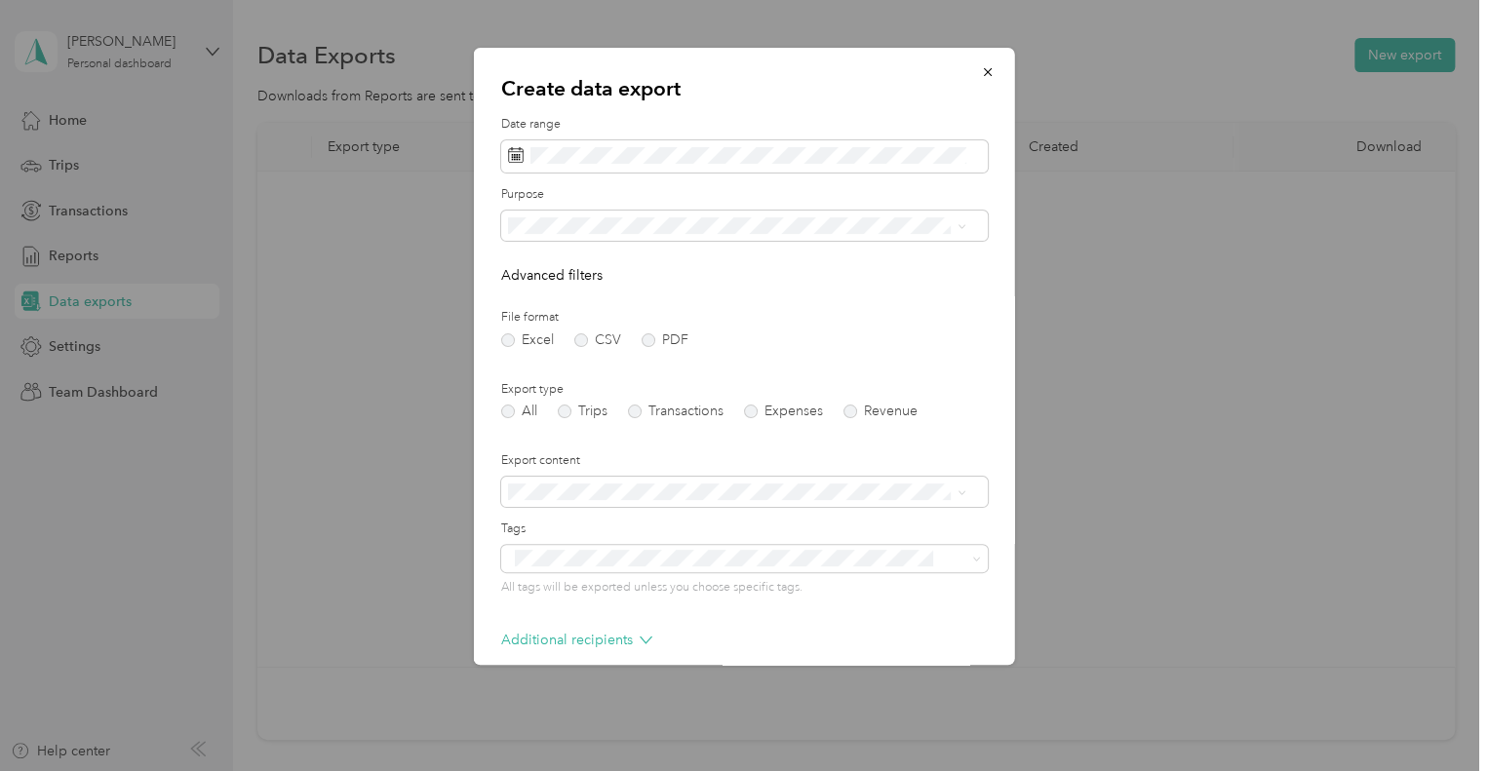
scroll to position [92, 0]
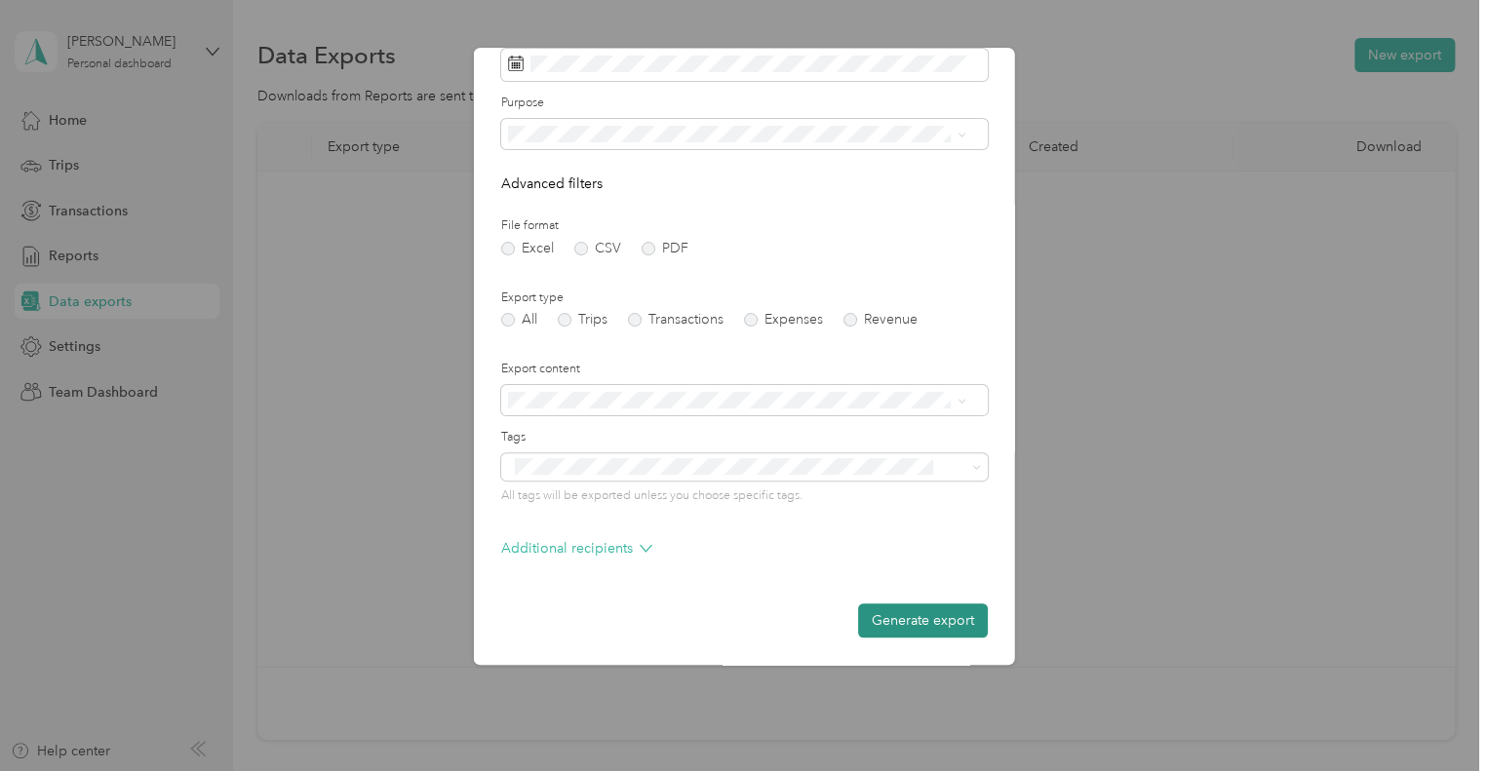
click at [889, 622] on button "Generate export" at bounding box center [923, 621] width 130 height 34
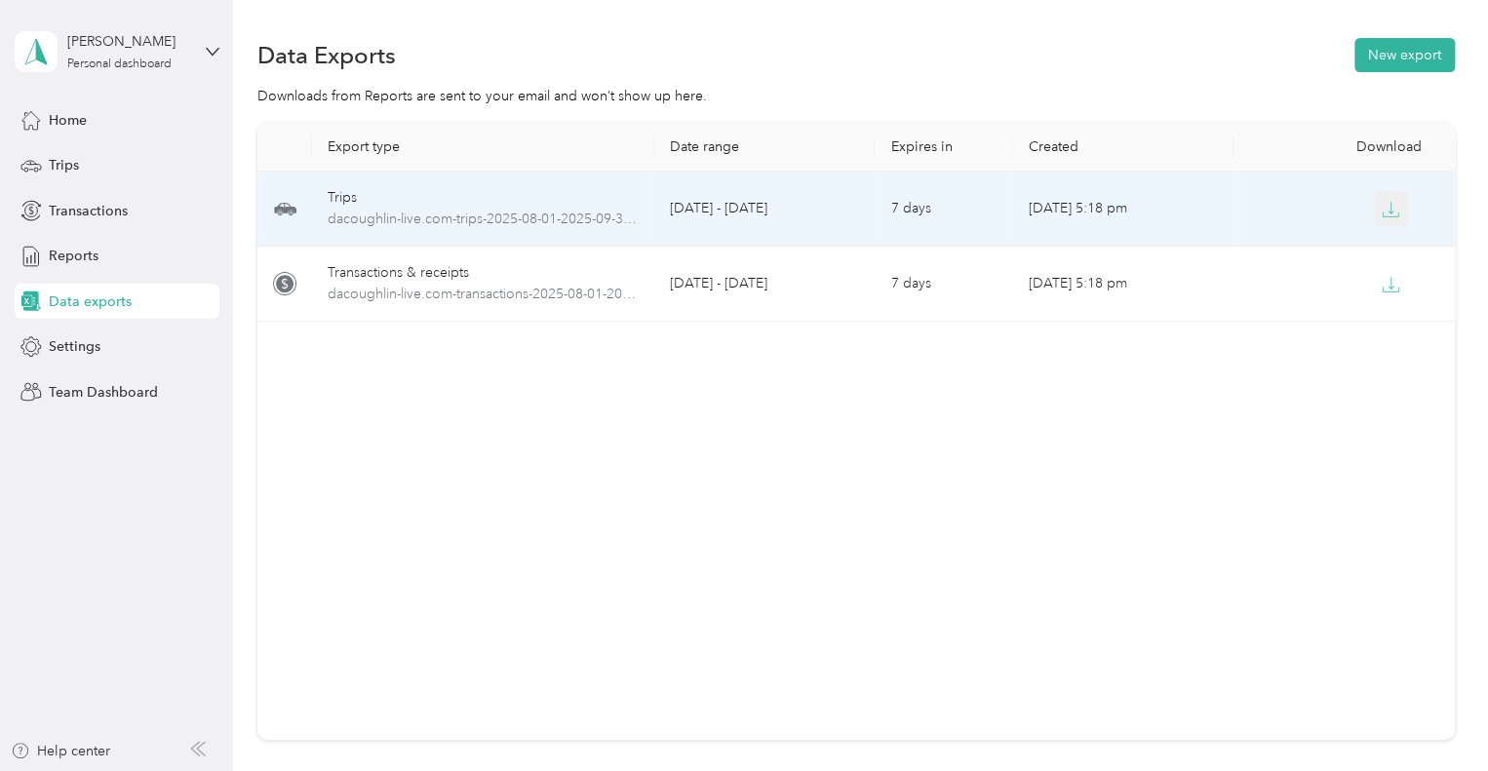
click at [1374, 203] on button "button" at bounding box center [1391, 208] width 35 height 35
